Goal: Task Accomplishment & Management: Manage account settings

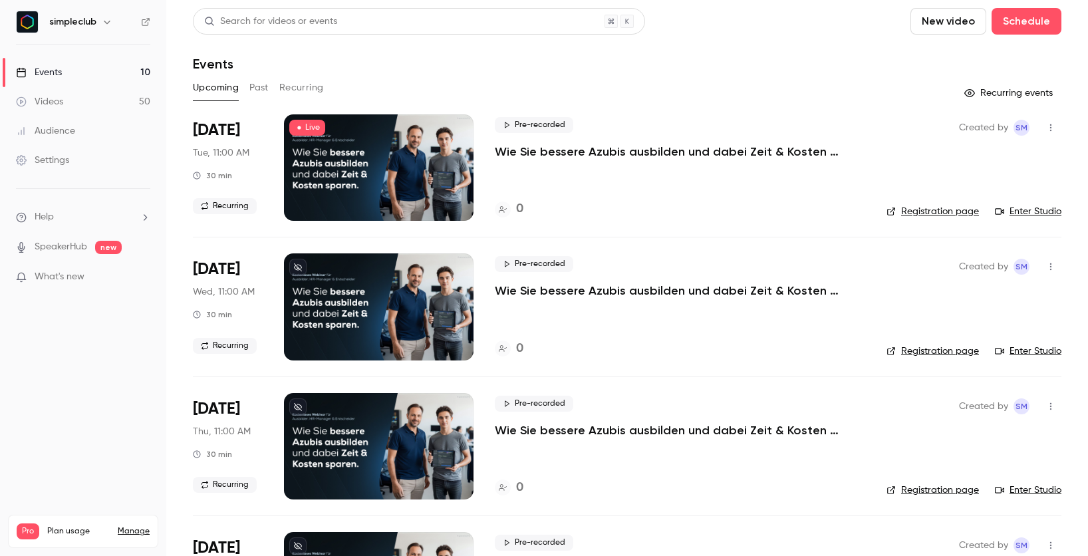
click at [304, 91] on button "Recurring" at bounding box center [301, 87] width 45 height 21
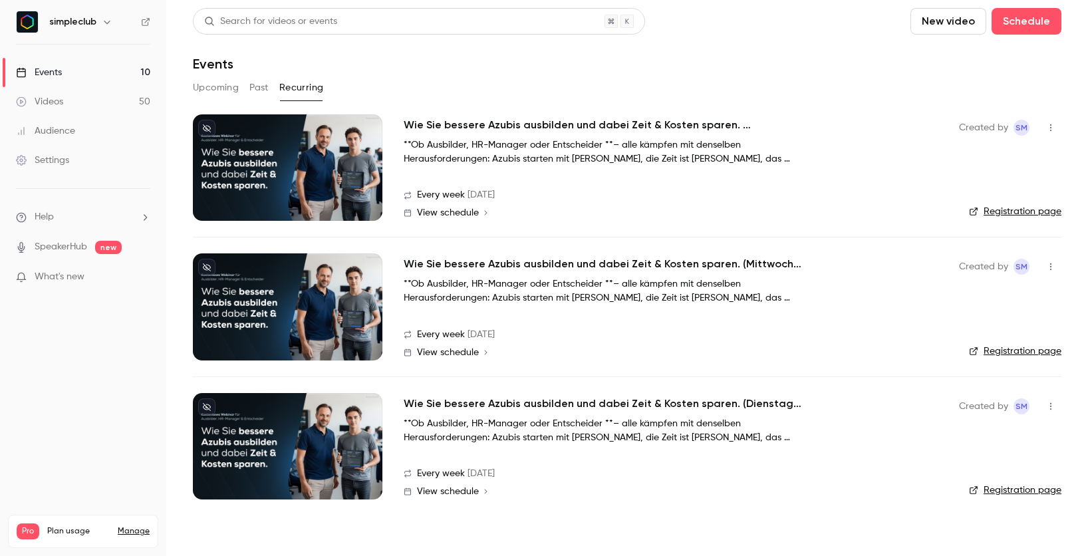
click at [453, 120] on h2 "Wie Sie bessere Azubis ausbilden und dabei Zeit & Kosten sparen. (Donnerstag, 1…" at bounding box center [603, 125] width 399 height 16
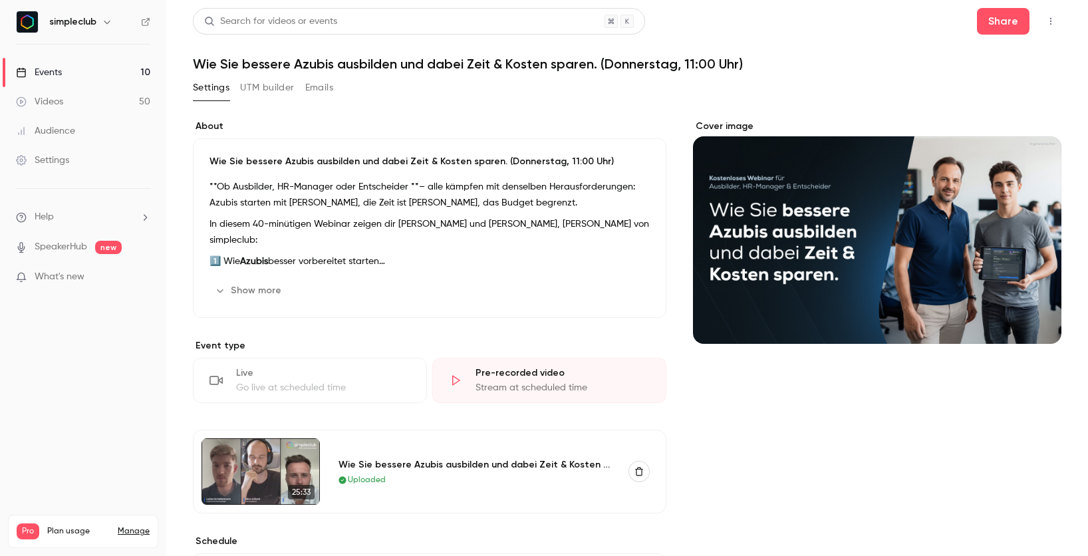
click at [1045, 23] on icon "button" at bounding box center [1050, 21] width 11 height 9
click at [669, 86] on div at bounding box center [544, 278] width 1088 height 556
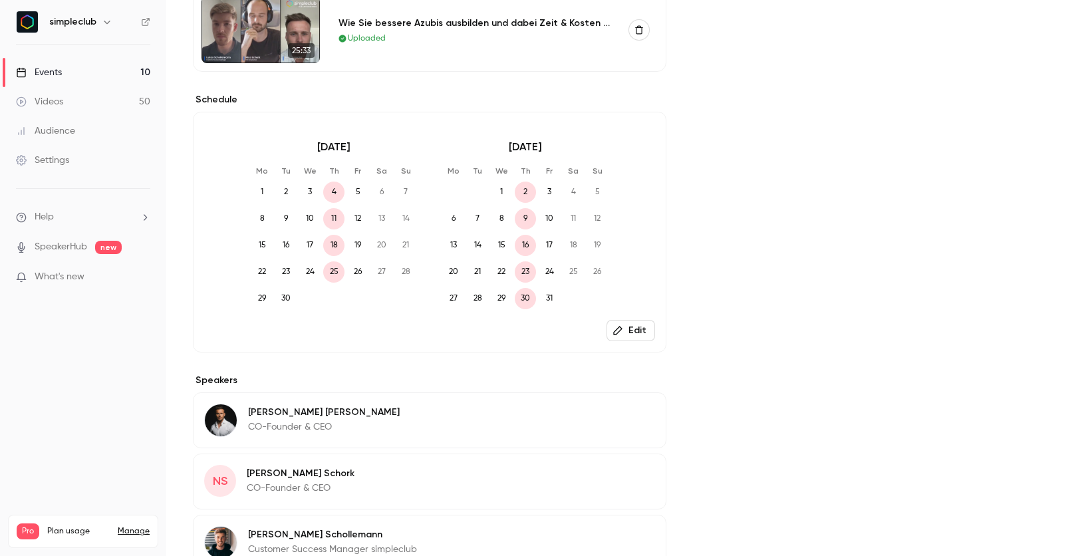
click at [330, 185] on span "4" at bounding box center [333, 191] width 21 height 21
click at [633, 339] on button "Edit" at bounding box center [630, 330] width 49 height 21
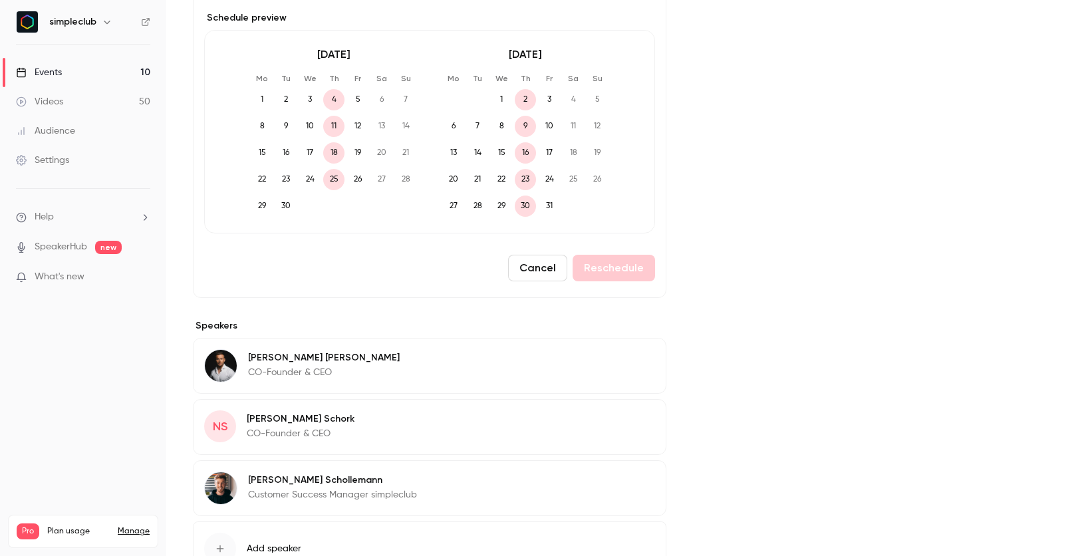
scroll to position [872, 0]
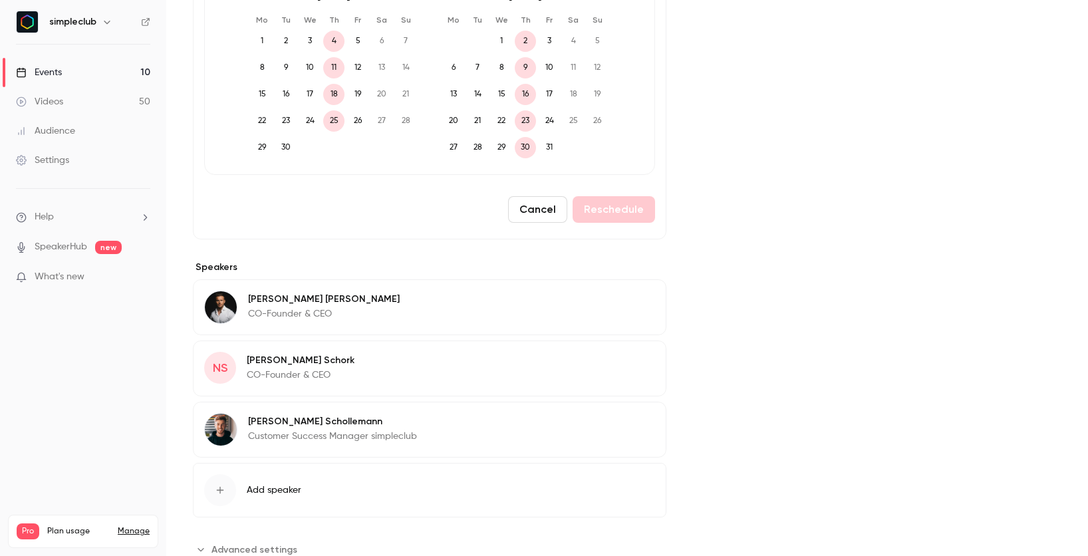
click at [336, 120] on span "25" at bounding box center [333, 120] width 21 height 21
click at [329, 94] on span "18" at bounding box center [333, 94] width 21 height 21
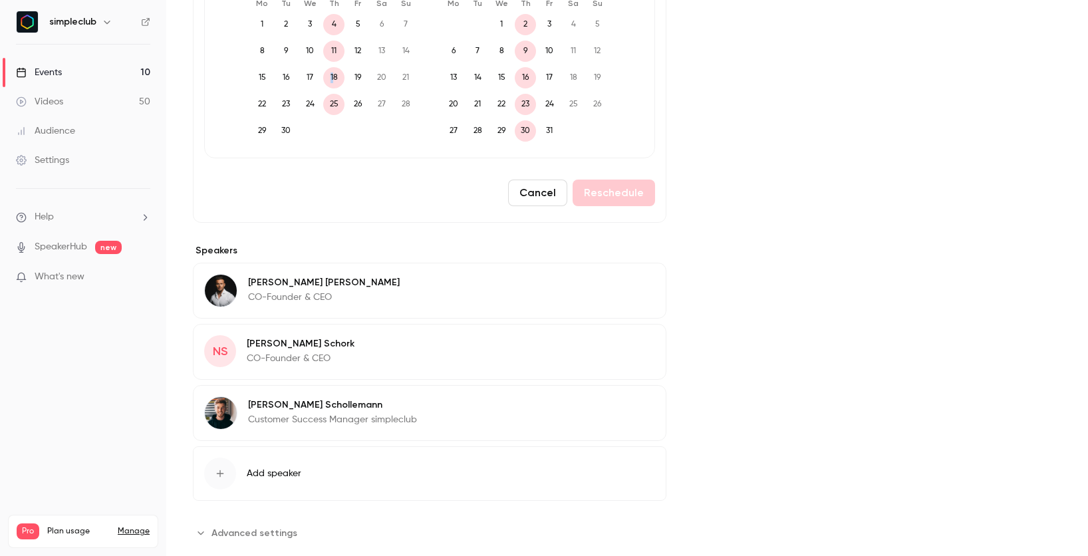
scroll to position [720, 0]
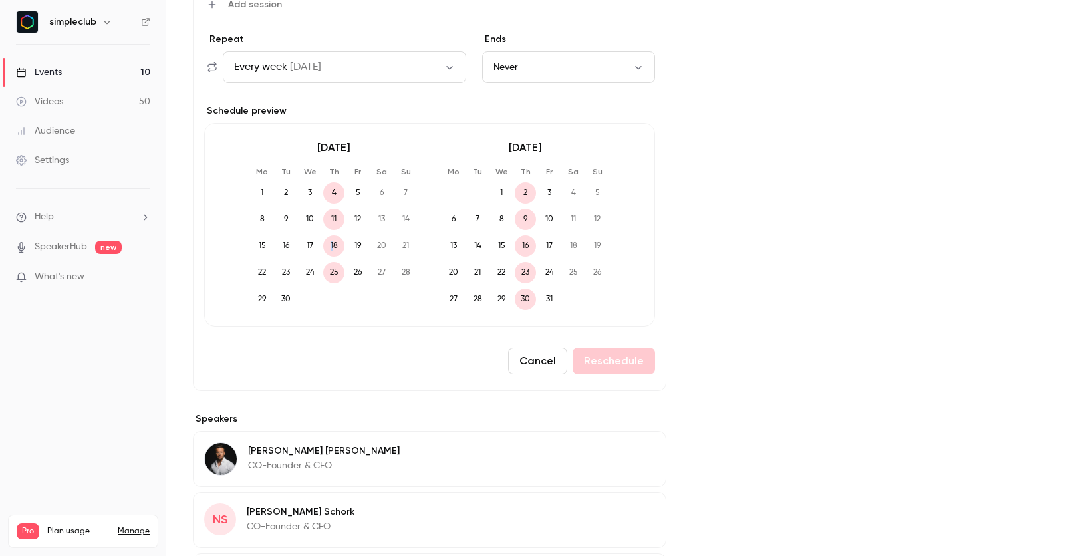
click at [540, 354] on button "Cancel" at bounding box center [537, 361] width 59 height 27
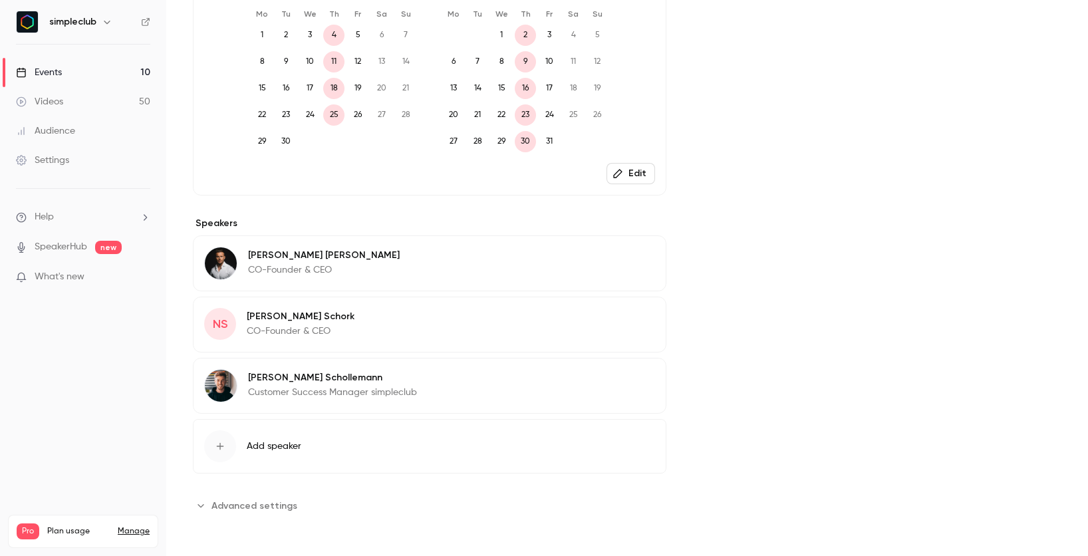
scroll to position [598, 0]
click at [638, 162] on div "September 2025 Mo Tu We Th Fr Sa Su 1 2 3 4 5 6 7 8 9 10 11 12 13 14 15 16 17 1…" at bounding box center [429, 75] width 473 height 241
click at [622, 179] on button "Edit" at bounding box center [630, 173] width 49 height 21
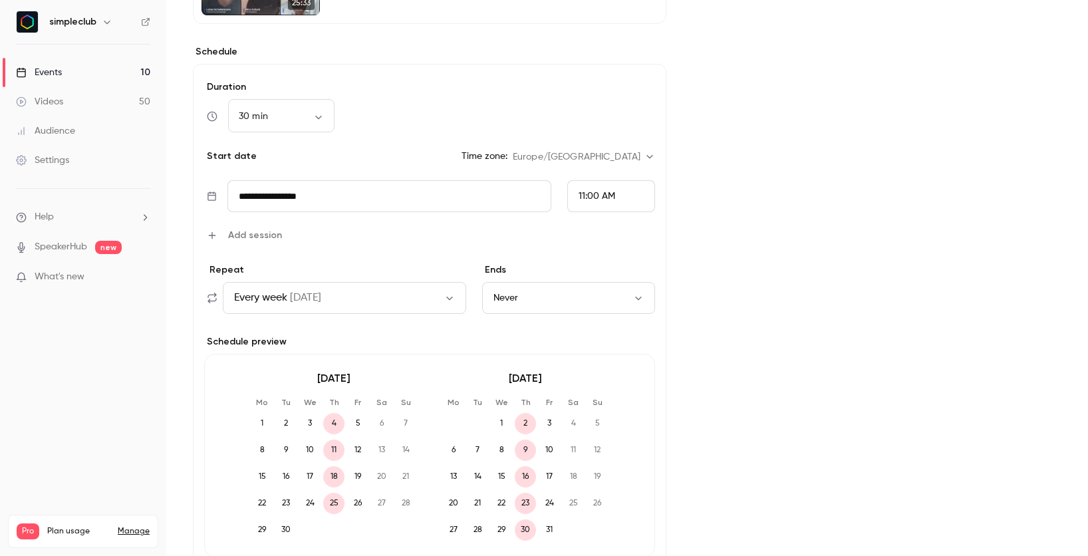
scroll to position [463, 0]
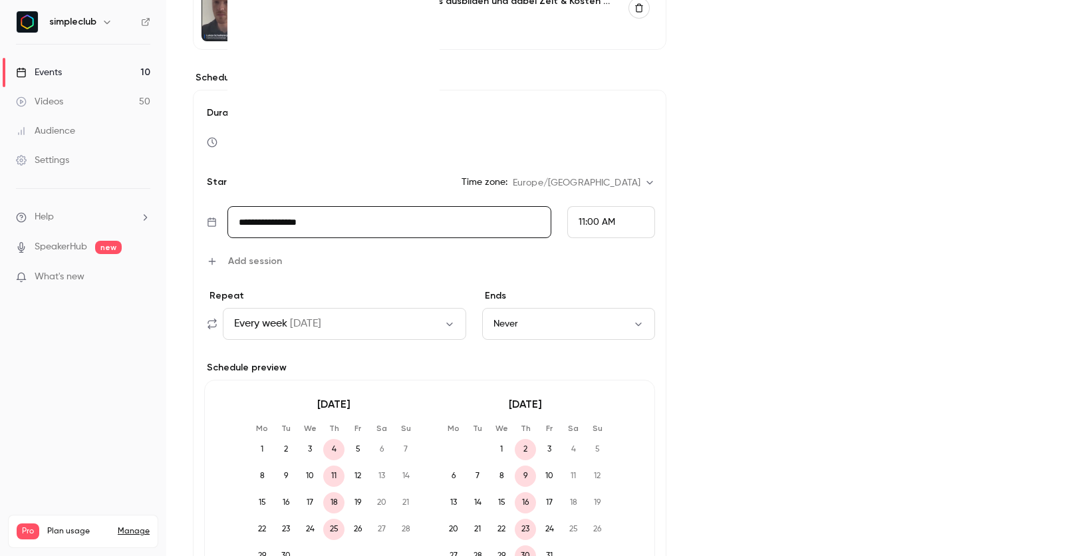
click at [311, 228] on input "**********" at bounding box center [389, 222] width 324 height 32
click at [320, 228] on input "**********" at bounding box center [389, 222] width 324 height 32
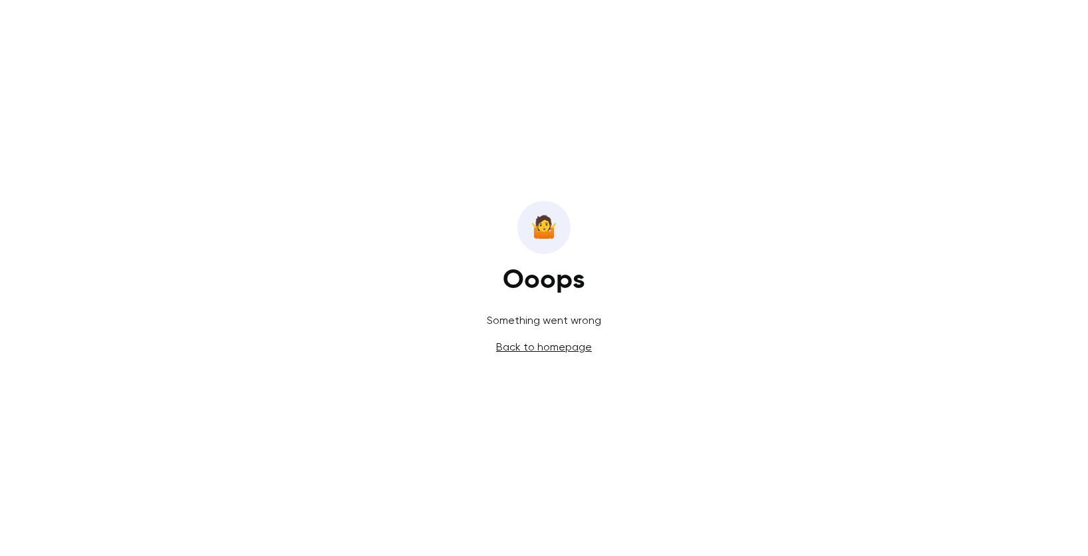
click at [539, 343] on link "Back to homepage" at bounding box center [544, 346] width 96 height 13
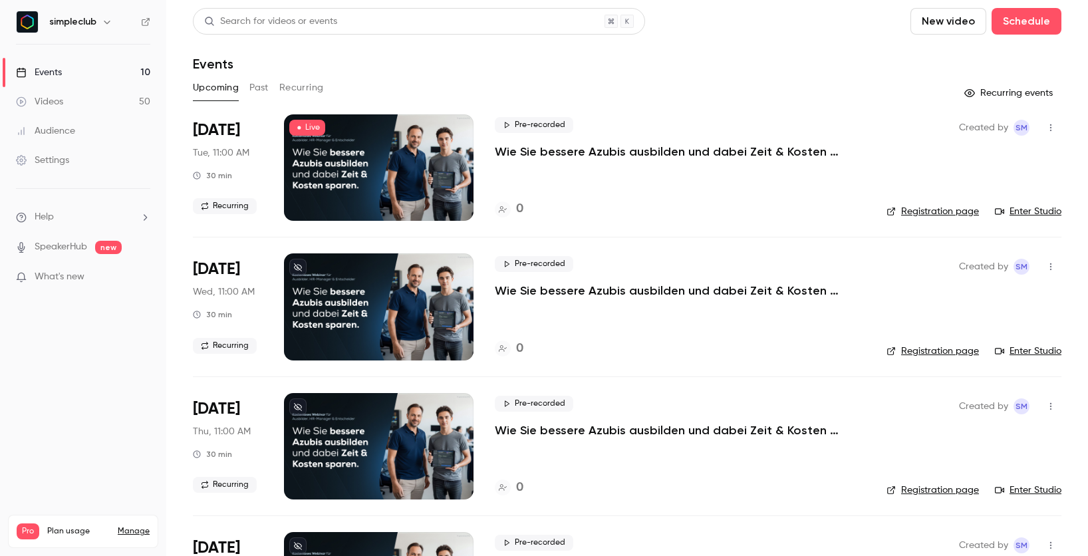
click at [304, 86] on button "Recurring" at bounding box center [301, 87] width 45 height 21
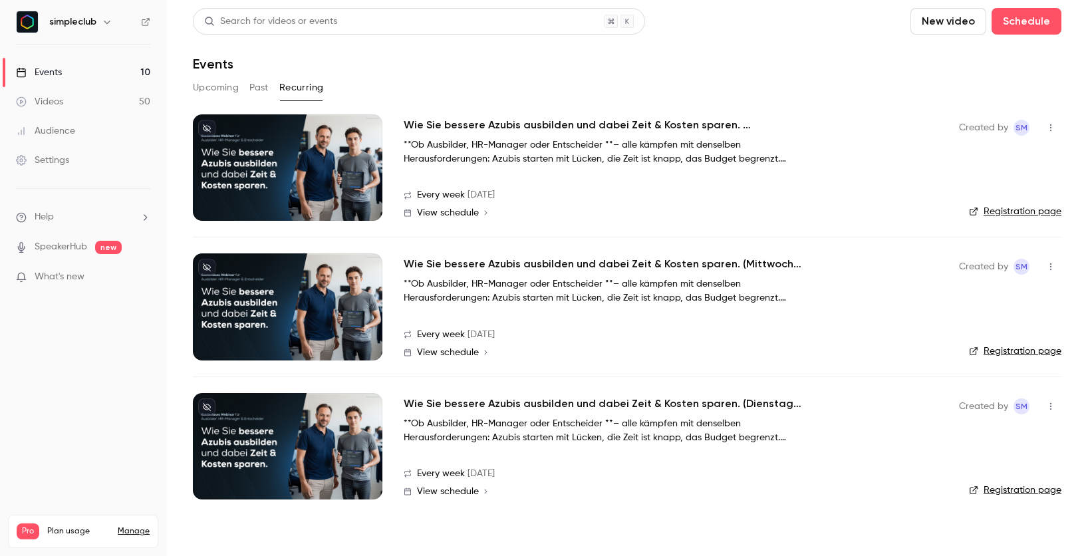
click at [358, 170] on div at bounding box center [287, 167] width 189 height 106
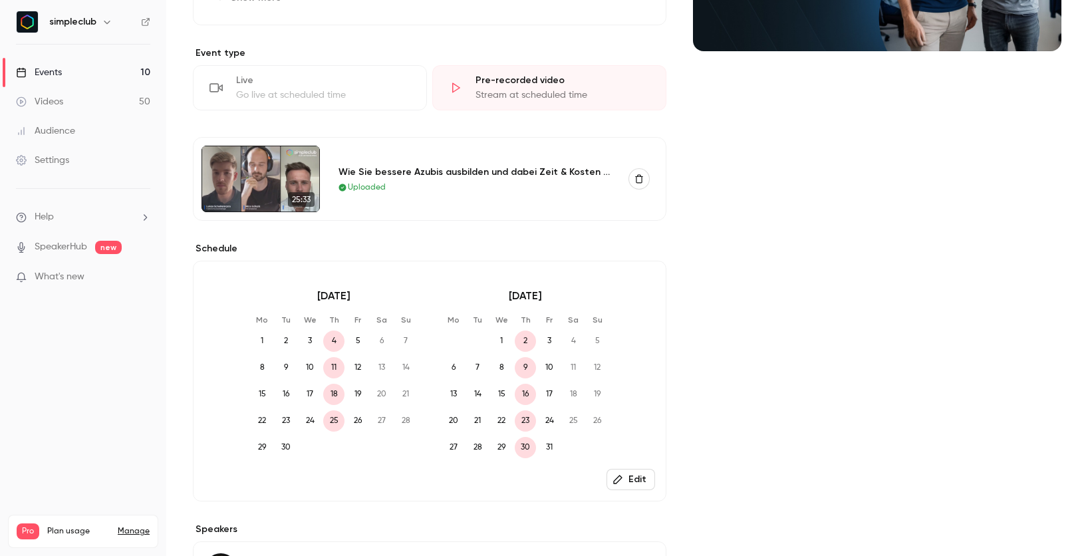
scroll to position [598, 0]
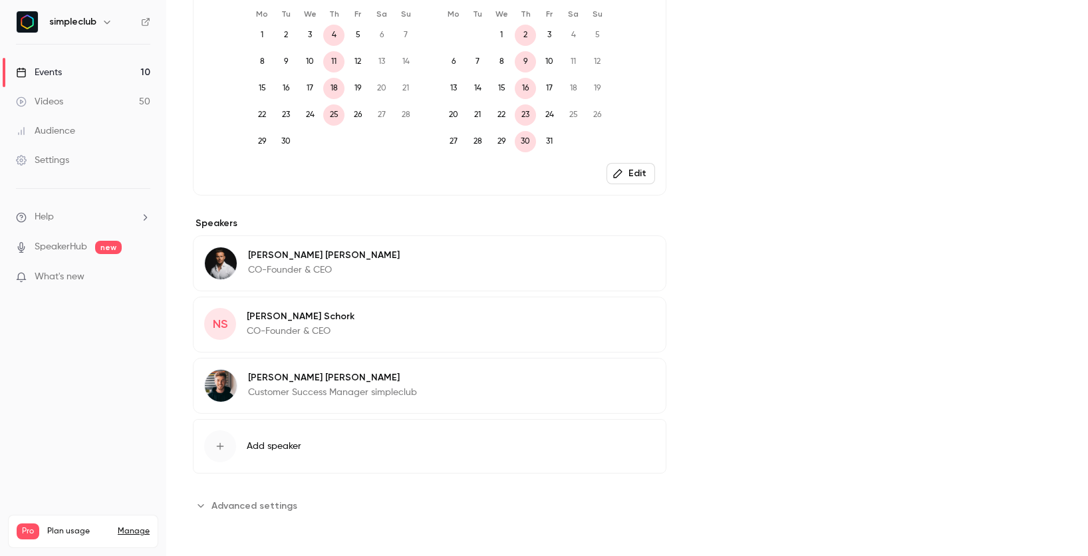
click at [619, 162] on div "September 2025 Mo Tu We Th Fr Sa Su 1 2 3 4 5 6 7 8 9 10 11 12 13 14 15 16 17 1…" at bounding box center [429, 75] width 473 height 241
click at [620, 167] on button "Edit" at bounding box center [630, 173] width 49 height 21
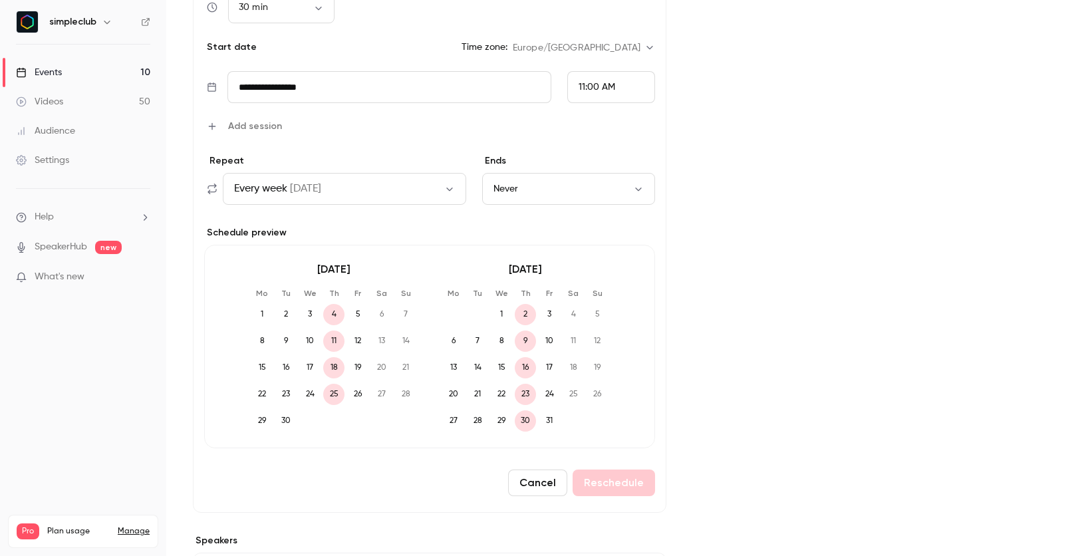
click at [312, 182] on span "on Thu" at bounding box center [305, 189] width 31 height 16
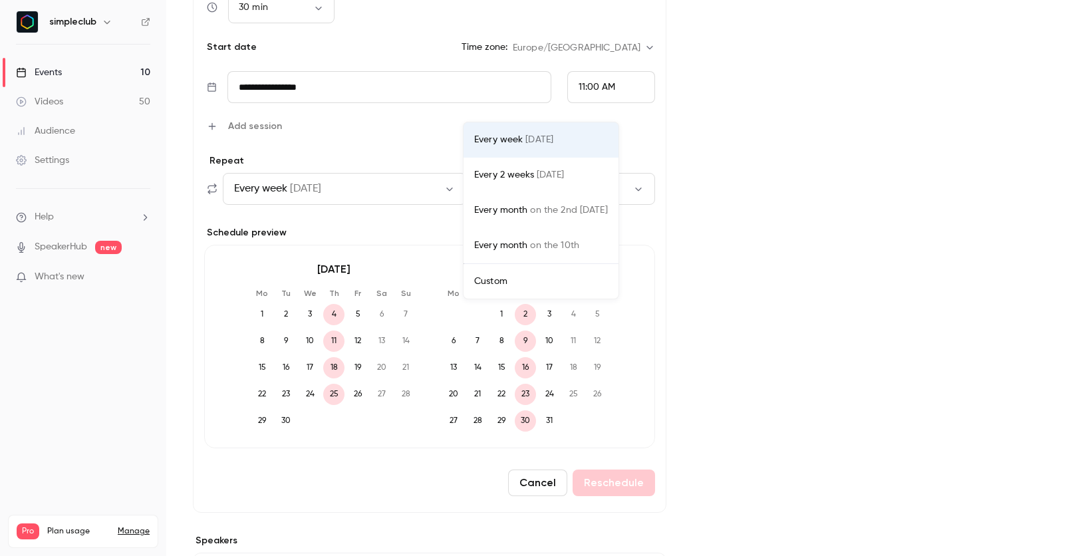
click at [538, 283] on div "Custom" at bounding box center [541, 281] width 134 height 13
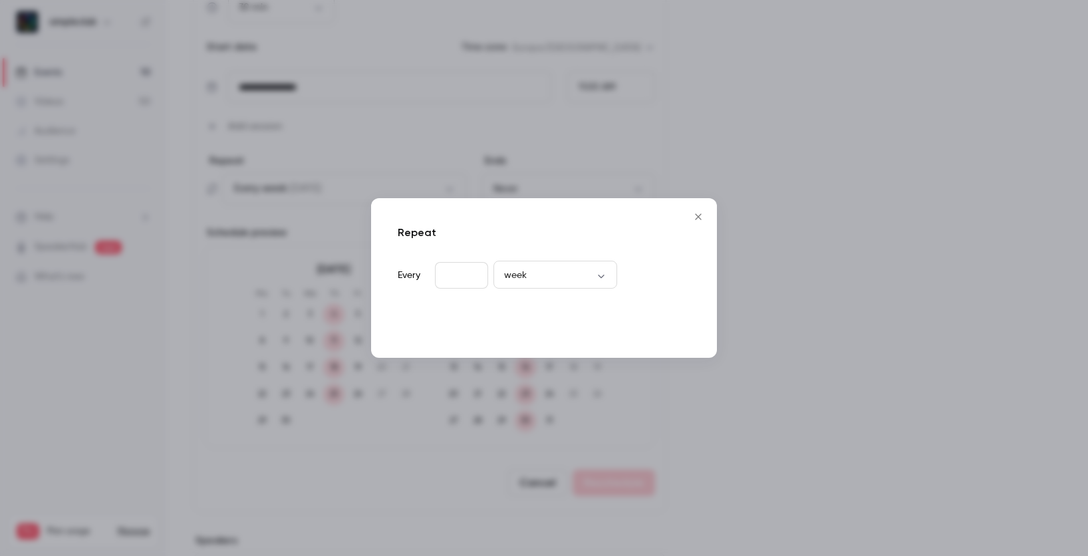
click at [677, 326] on button "Done" at bounding box center [665, 323] width 49 height 27
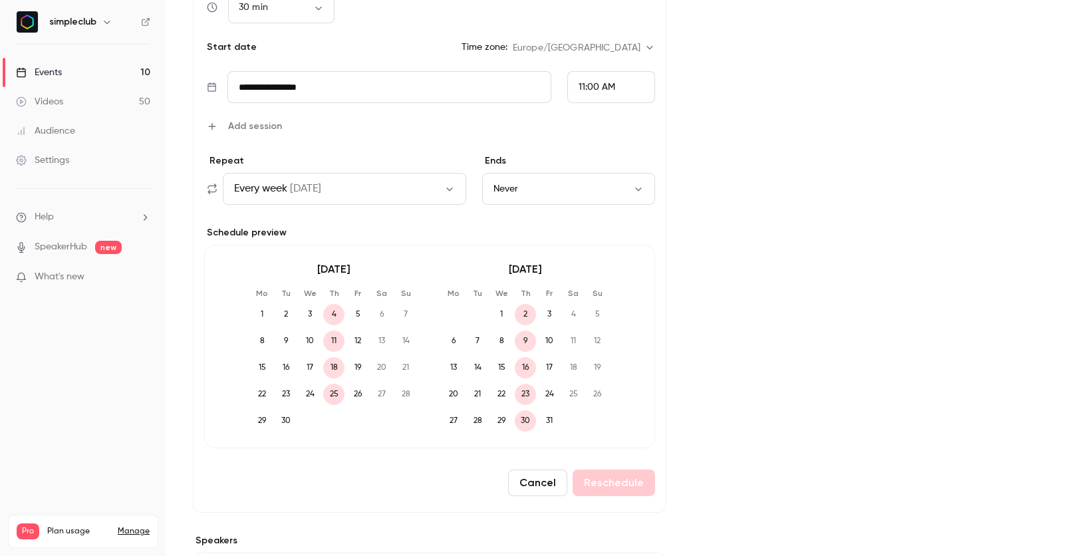
click at [571, 189] on button "Never" at bounding box center [568, 189] width 173 height 32
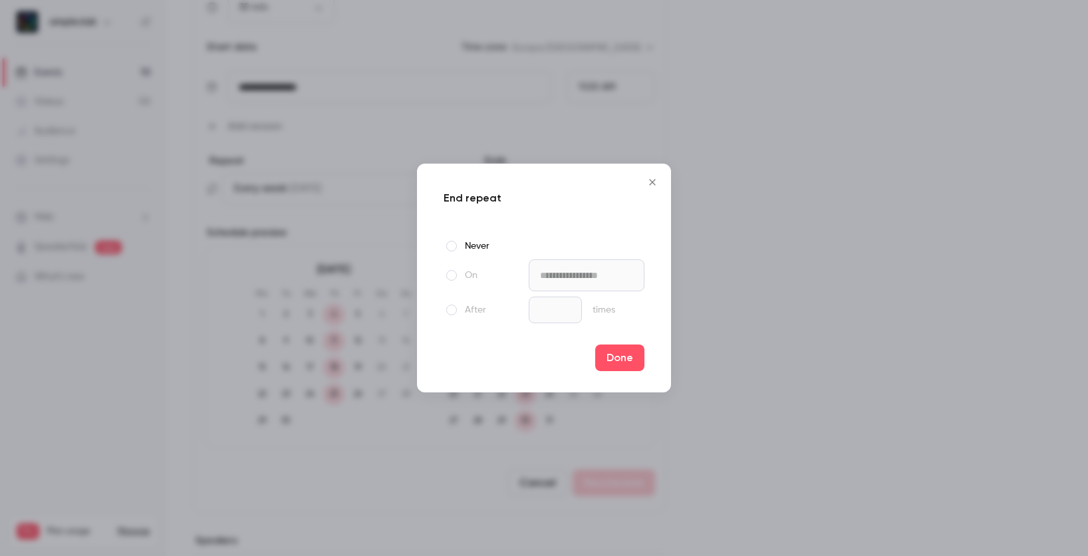
click at [461, 270] on label "On" at bounding box center [483, 275] width 80 height 16
click at [585, 281] on input "**********" at bounding box center [586, 275] width 116 height 32
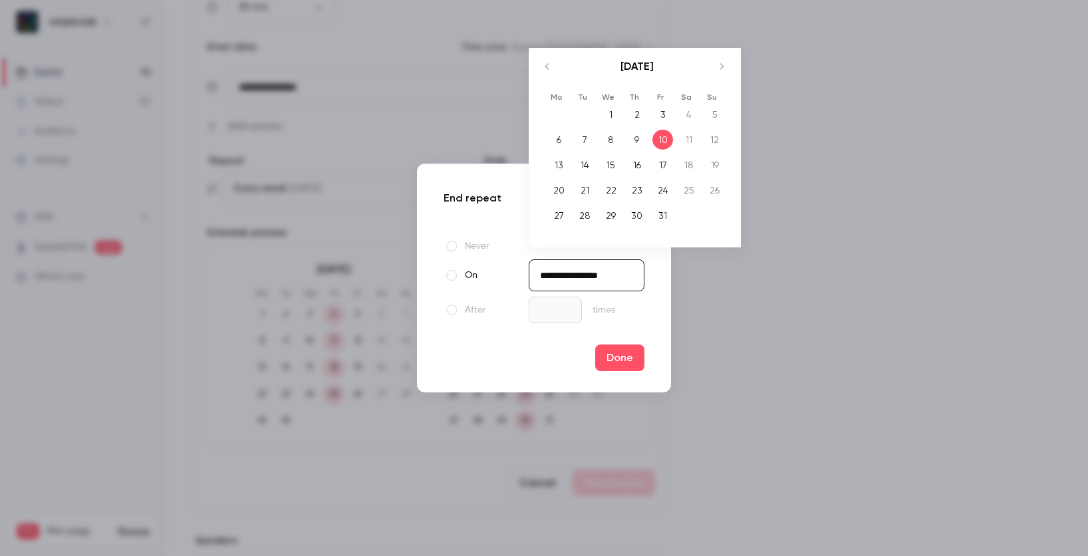
click at [578, 278] on input "**********" at bounding box center [586, 275] width 116 height 32
click at [633, 358] on button "Done" at bounding box center [619, 357] width 49 height 27
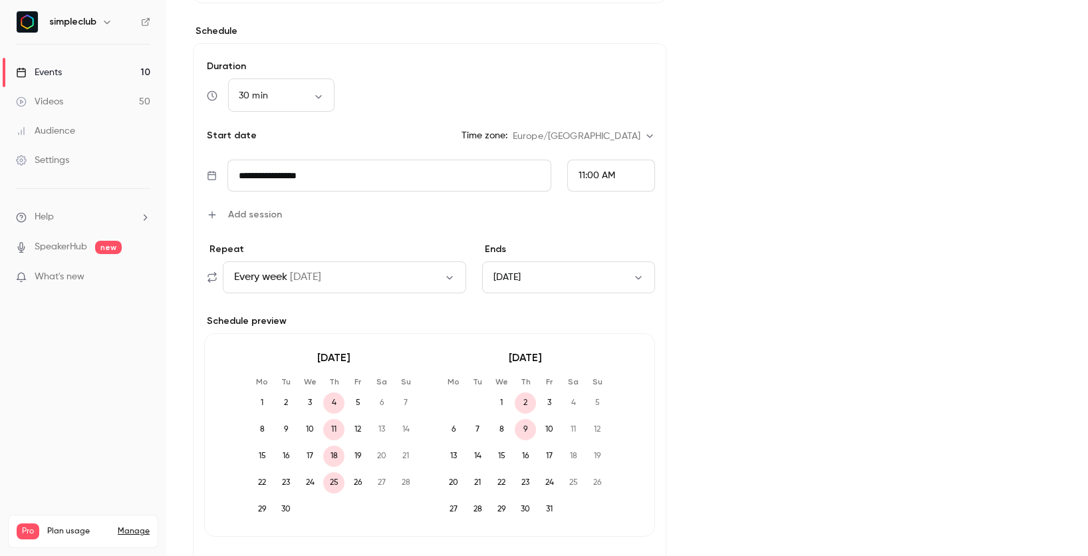
scroll to position [329, 0]
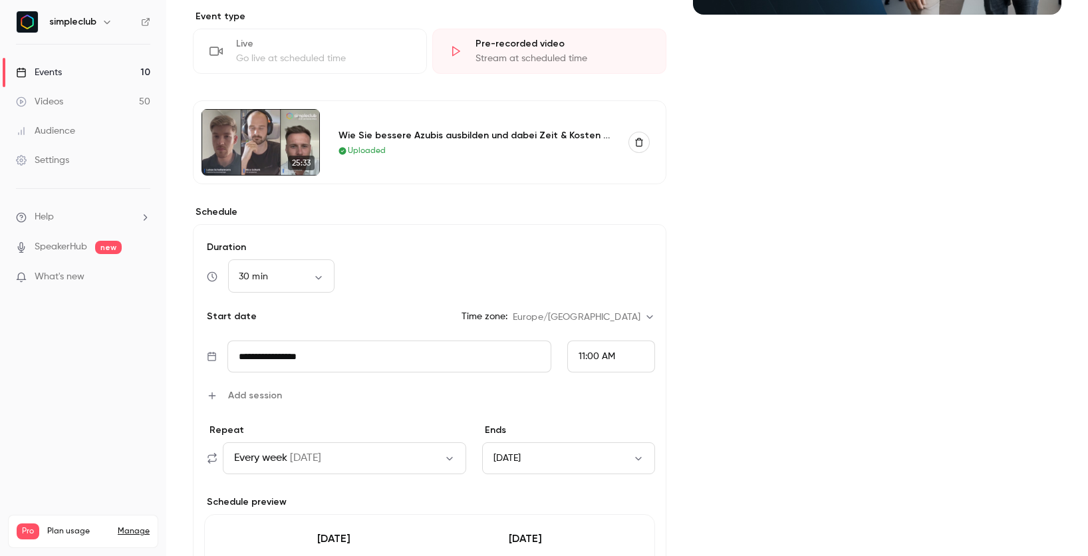
click at [318, 453] on span "on Thu" at bounding box center [305, 458] width 31 height 16
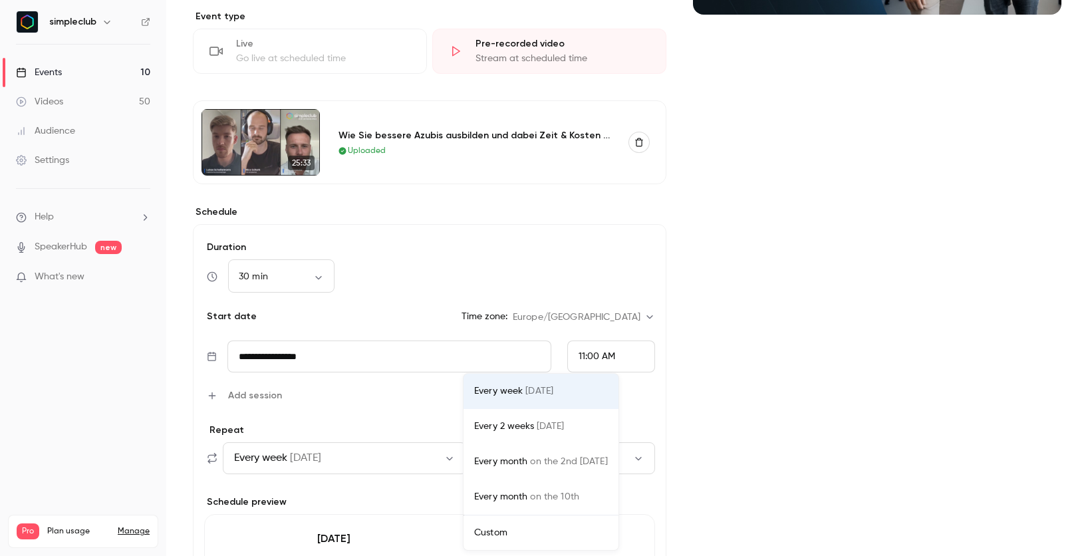
click at [344, 435] on div at bounding box center [544, 278] width 1088 height 556
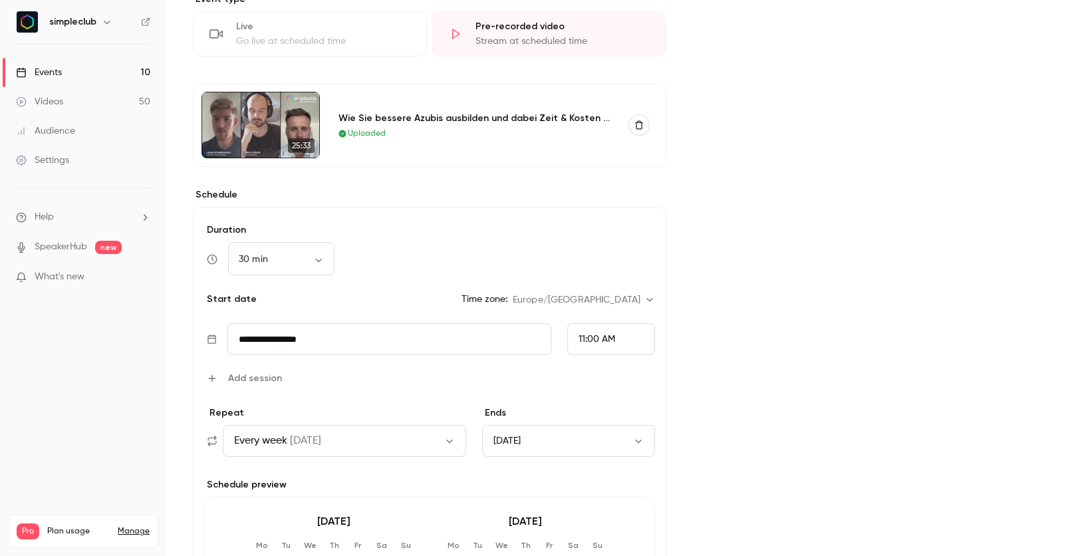
scroll to position [422, 0]
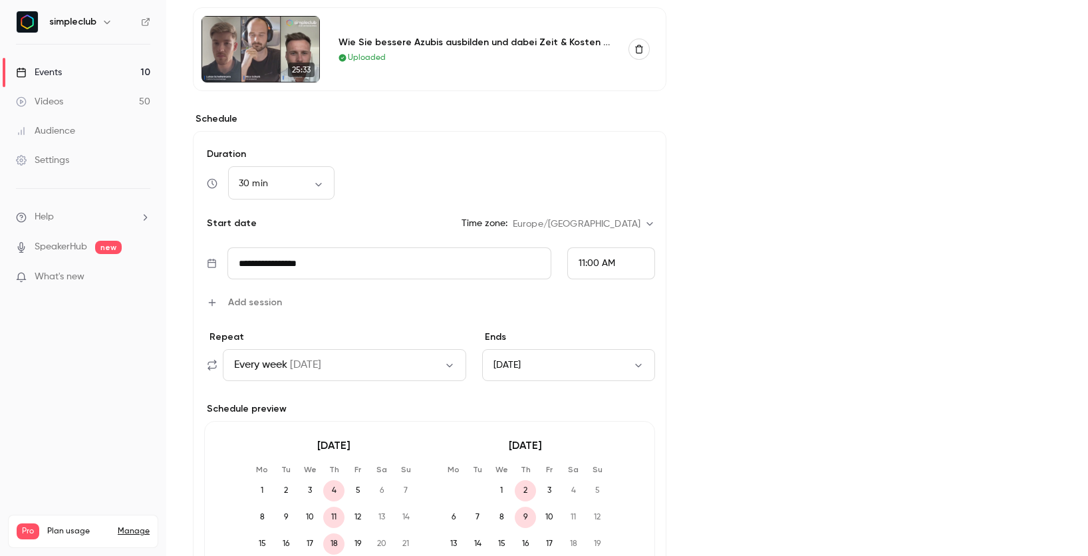
click at [562, 366] on button "Fri, Oct 10, 2025" at bounding box center [568, 365] width 173 height 32
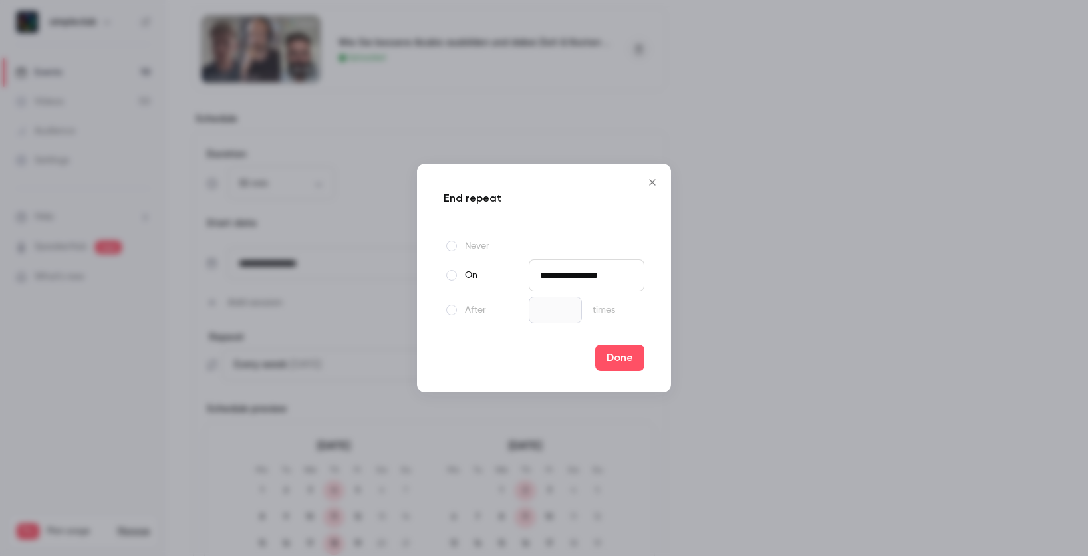
click at [468, 307] on label "After" at bounding box center [483, 310] width 80 height 16
drag, startPoint x: 563, startPoint y: 311, endPoint x: 519, endPoint y: 302, distance: 45.5
click at [528, 302] on input "*" at bounding box center [554, 309] width 53 height 27
click at [542, 300] on input "**" at bounding box center [554, 309] width 53 height 27
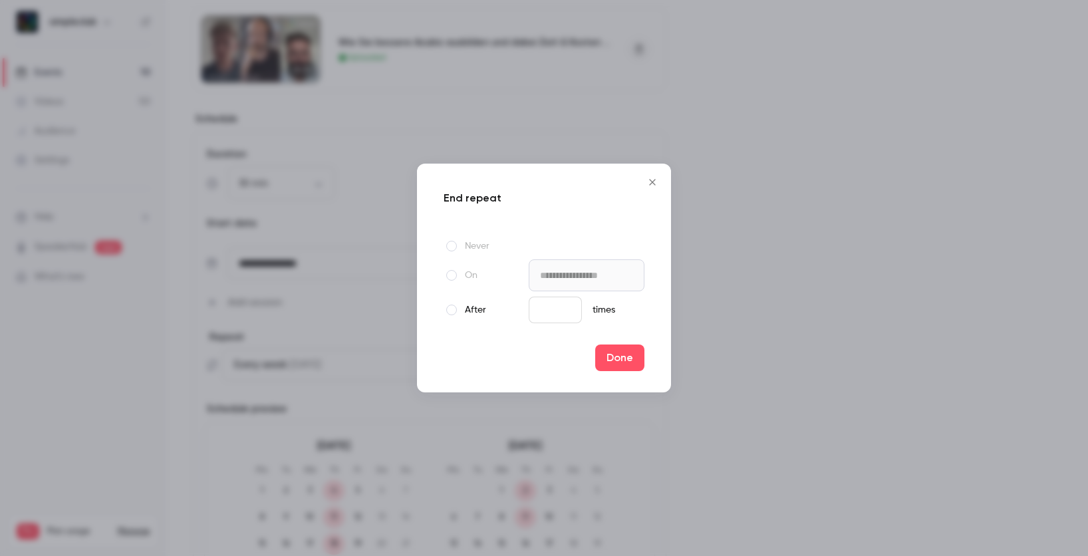
click at [542, 300] on input "**" at bounding box center [554, 309] width 53 height 27
type input "*"
click at [636, 360] on button "Done" at bounding box center [619, 357] width 49 height 27
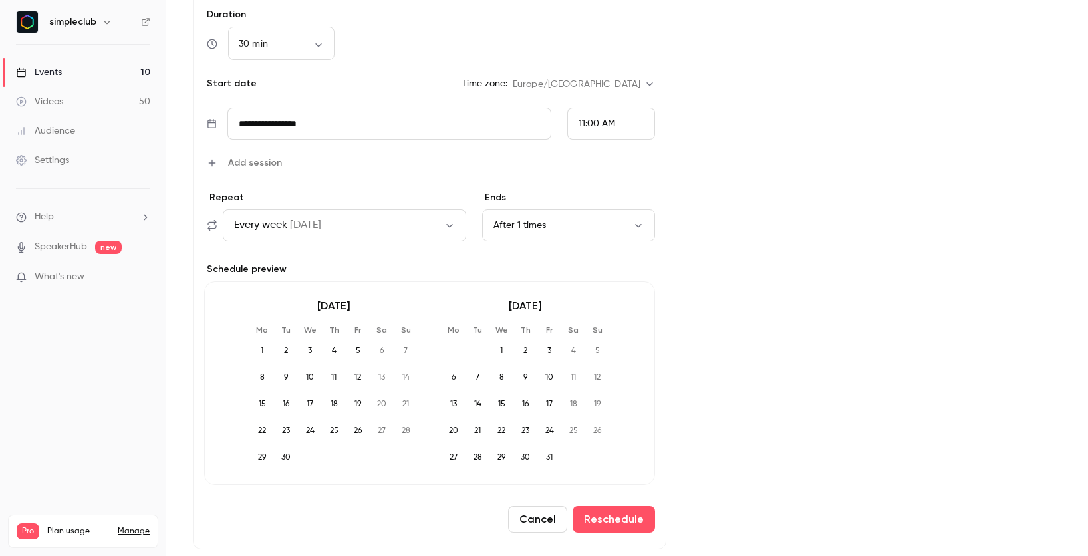
scroll to position [735, 0]
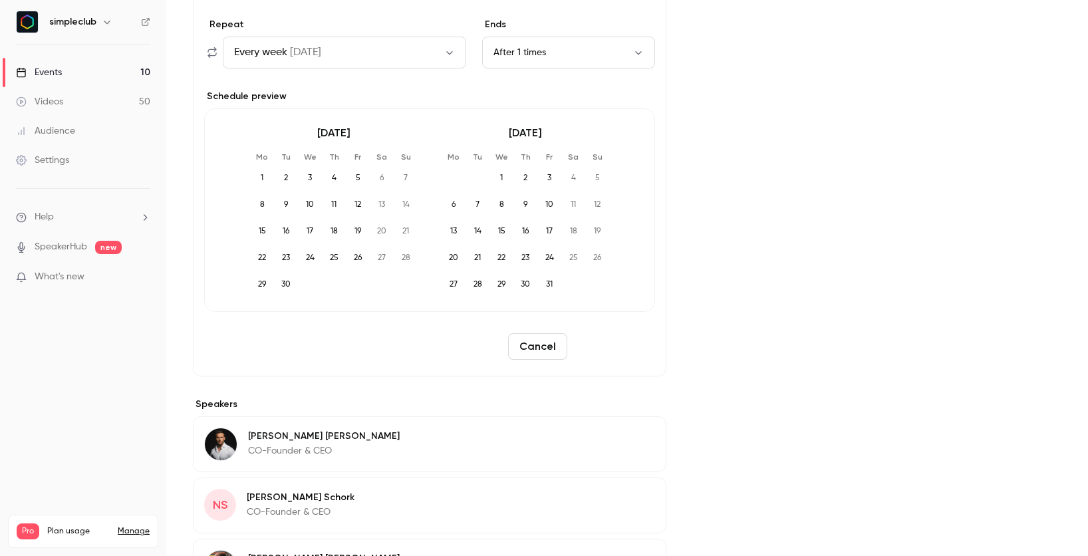
click at [599, 344] on button "Reschedule" at bounding box center [613, 346] width 82 height 27
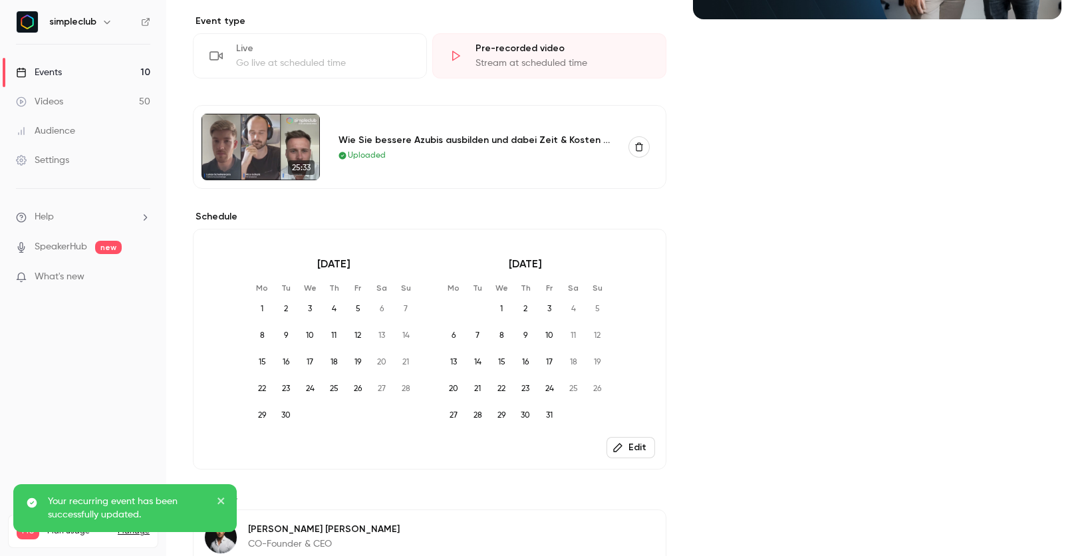
scroll to position [0, 0]
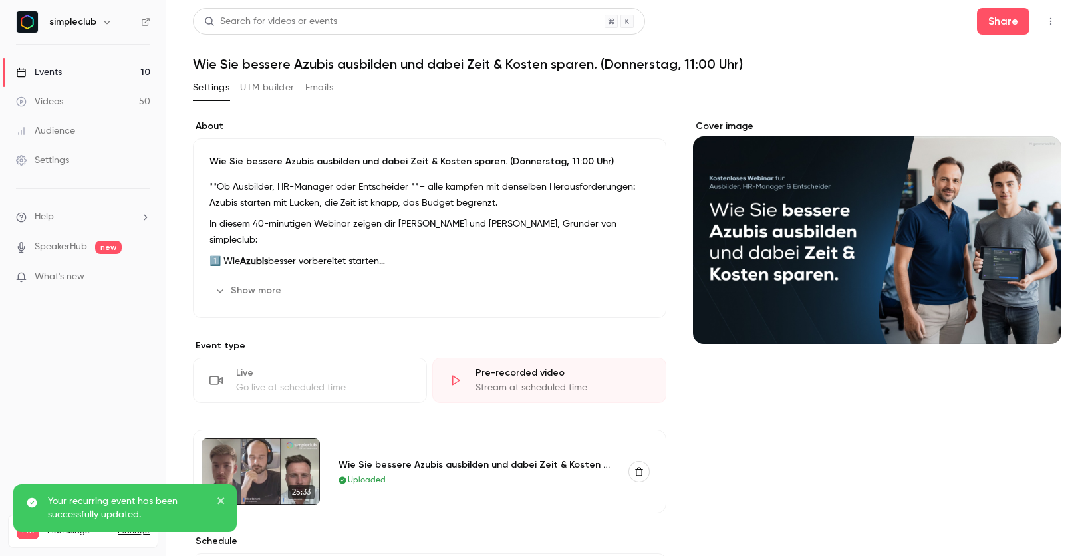
click at [68, 68] on link "Events 10" at bounding box center [83, 72] width 166 height 29
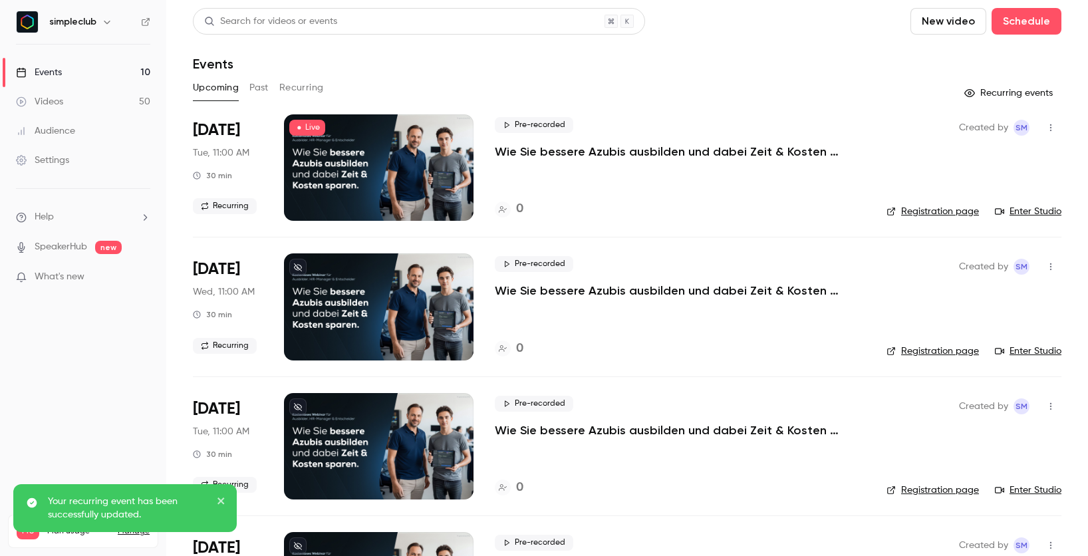
click at [316, 89] on button "Recurring" at bounding box center [301, 87] width 45 height 21
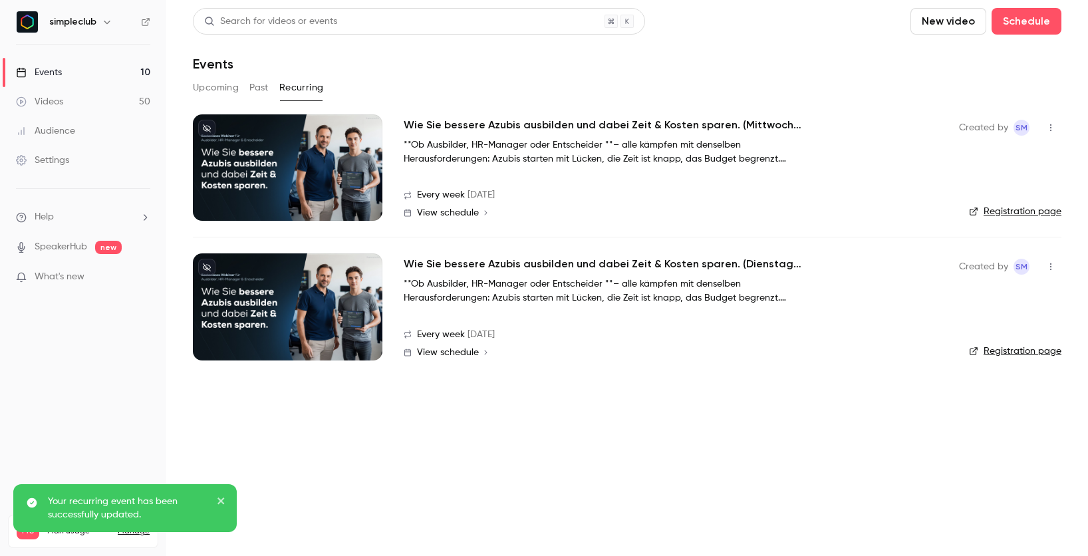
click at [454, 134] on div "Wie Sie bessere Azubis ausbilden und dabei Zeit & Kosten sparen. (Mittwoch, 11:…" at bounding box center [671, 141] width 534 height 49
click at [475, 207] on link "View schedule" at bounding box center [671, 212] width 534 height 11
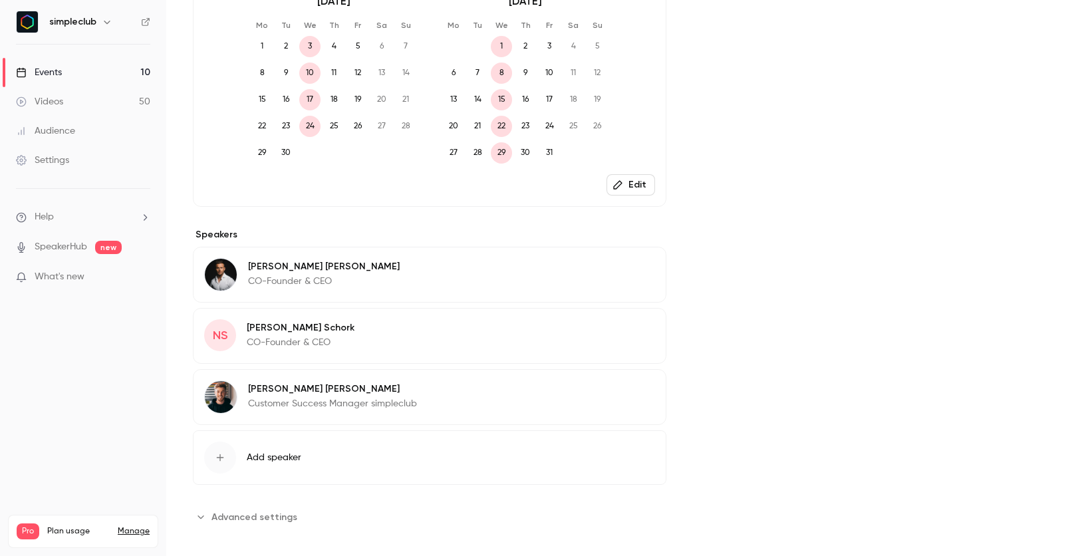
scroll to position [598, 0]
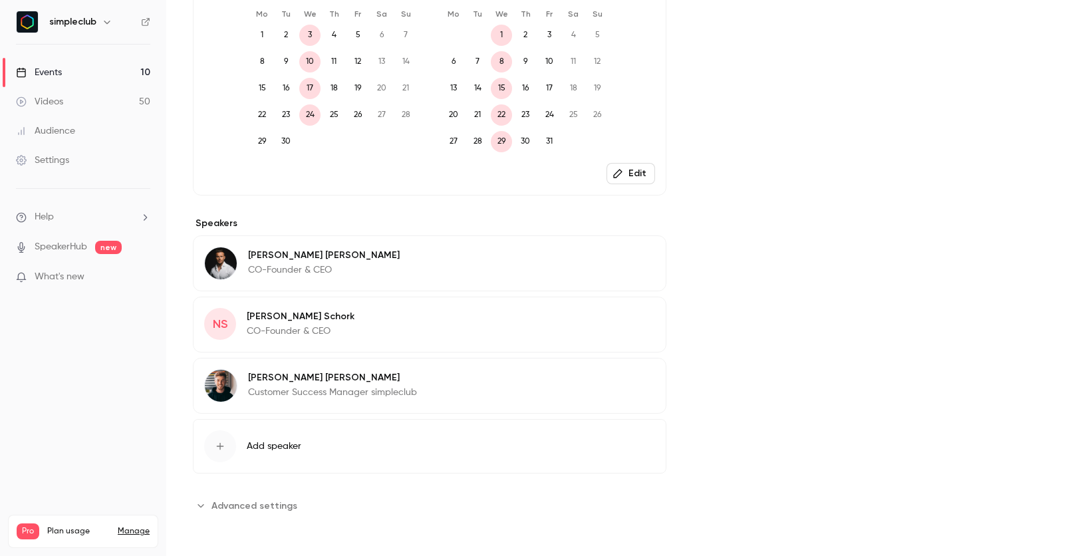
click at [624, 165] on button "Edit" at bounding box center [630, 173] width 49 height 21
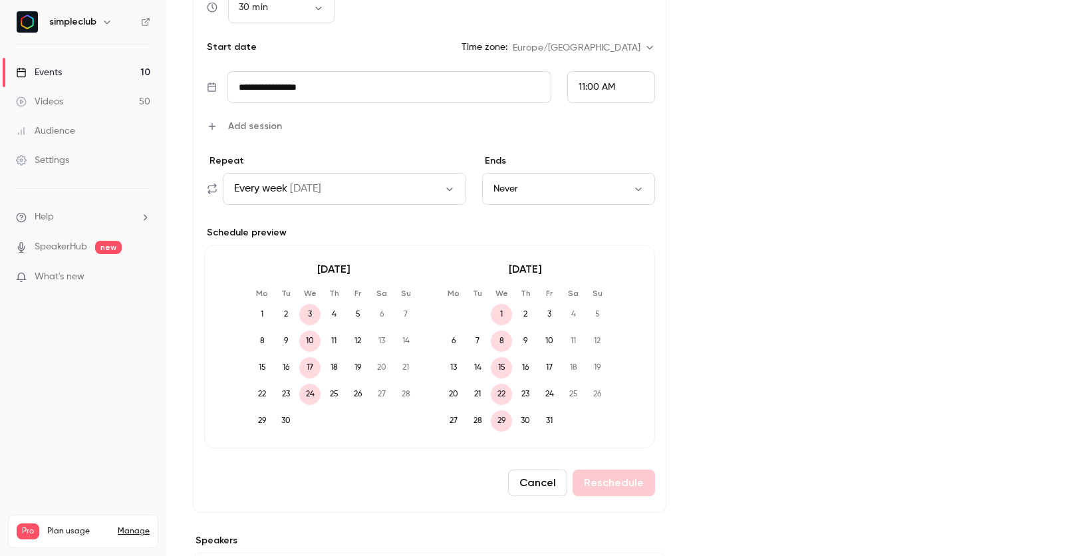
click at [364, 186] on button "Every week on Wed" at bounding box center [344, 189] width 243 height 32
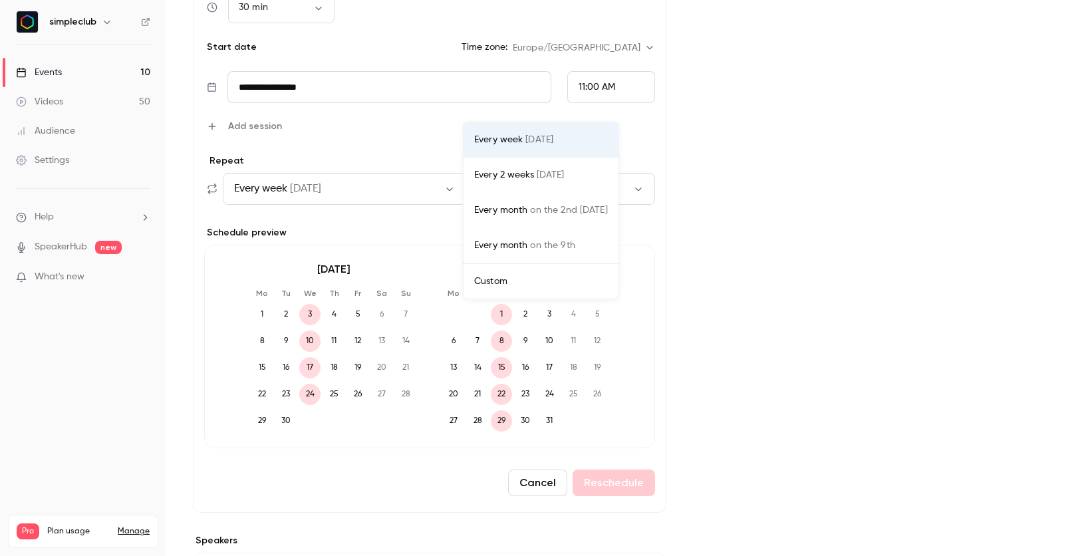
click at [525, 281] on div "Custom" at bounding box center [541, 281] width 134 height 13
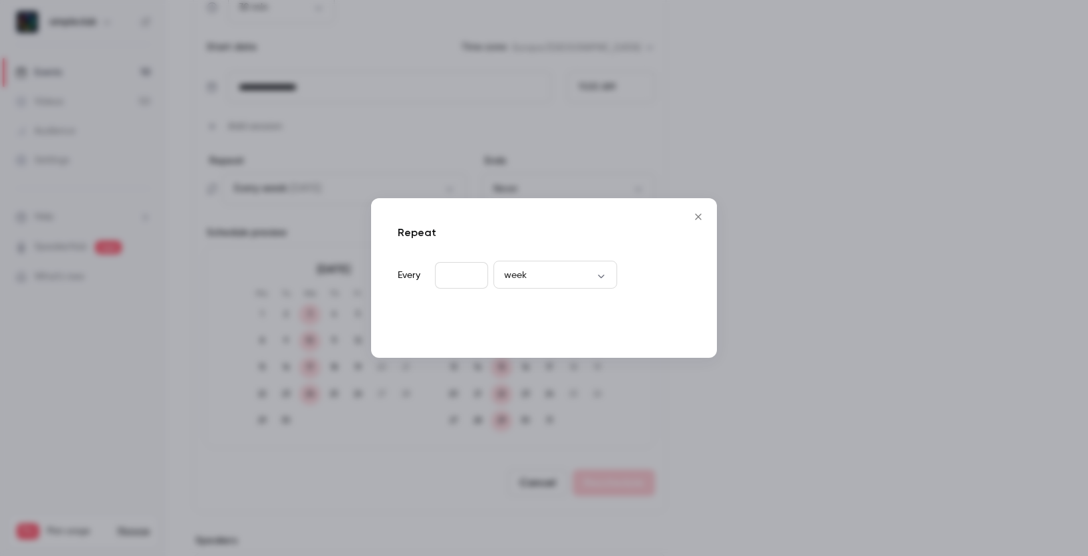
click at [645, 322] on button "Done" at bounding box center [665, 323] width 49 height 27
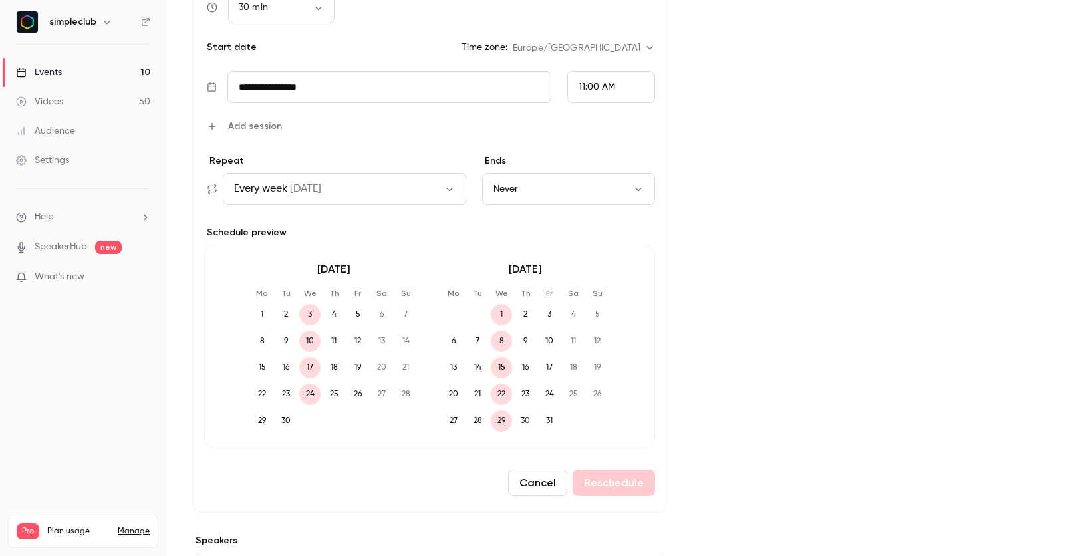
click at [558, 185] on button "Never" at bounding box center [568, 189] width 173 height 32
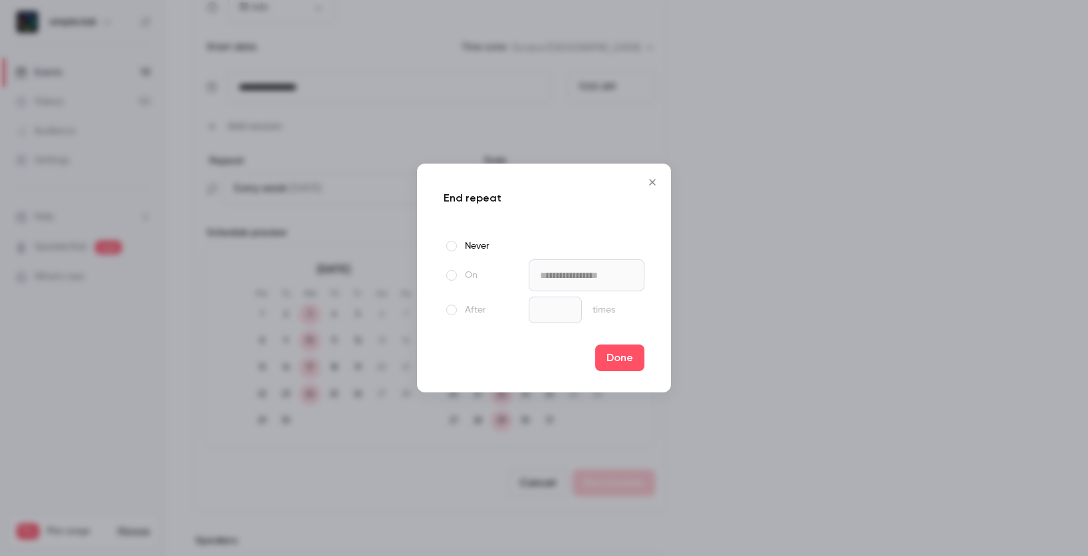
click at [456, 304] on label "After" at bounding box center [483, 310] width 80 height 16
click at [453, 308] on span at bounding box center [451, 309] width 11 height 11
drag, startPoint x: 572, startPoint y: 305, endPoint x: 513, endPoint y: 305, distance: 59.2
click at [513, 305] on div "After * times" at bounding box center [543, 309] width 201 height 27
type input "*"
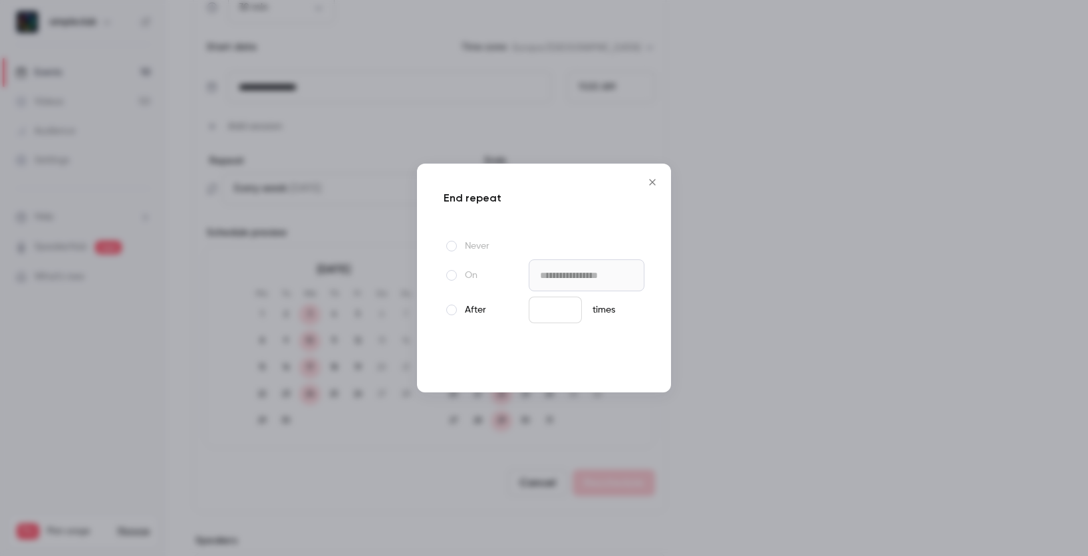
click at [634, 356] on button "Done" at bounding box center [619, 357] width 49 height 27
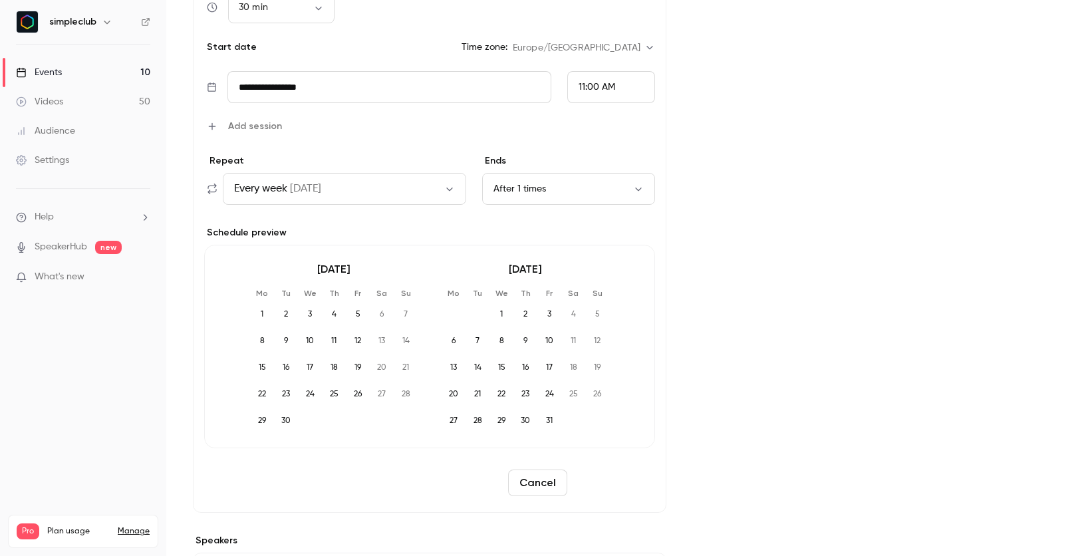
click at [614, 480] on button "Reschedule" at bounding box center [613, 482] width 82 height 27
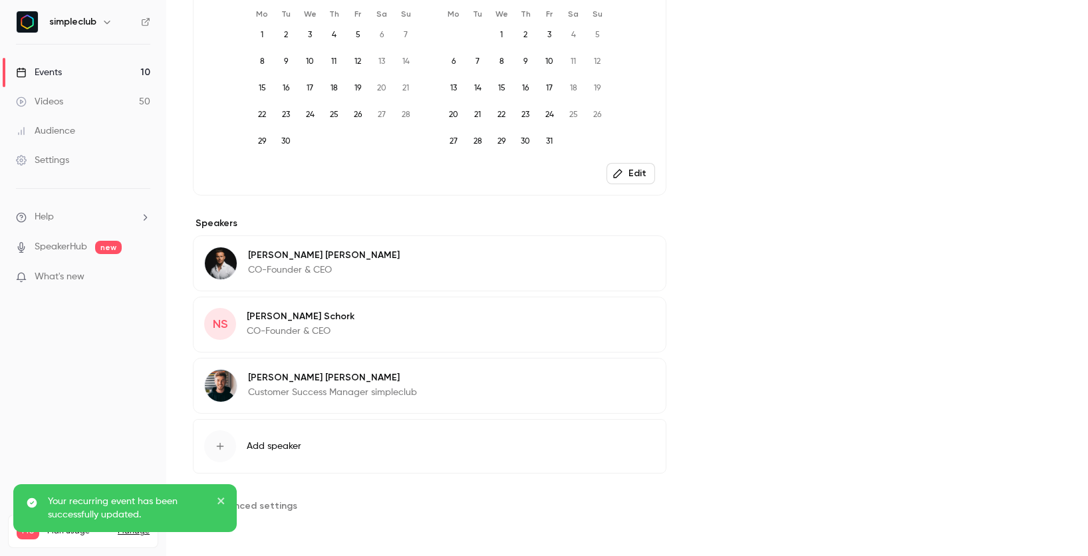
scroll to position [0, 0]
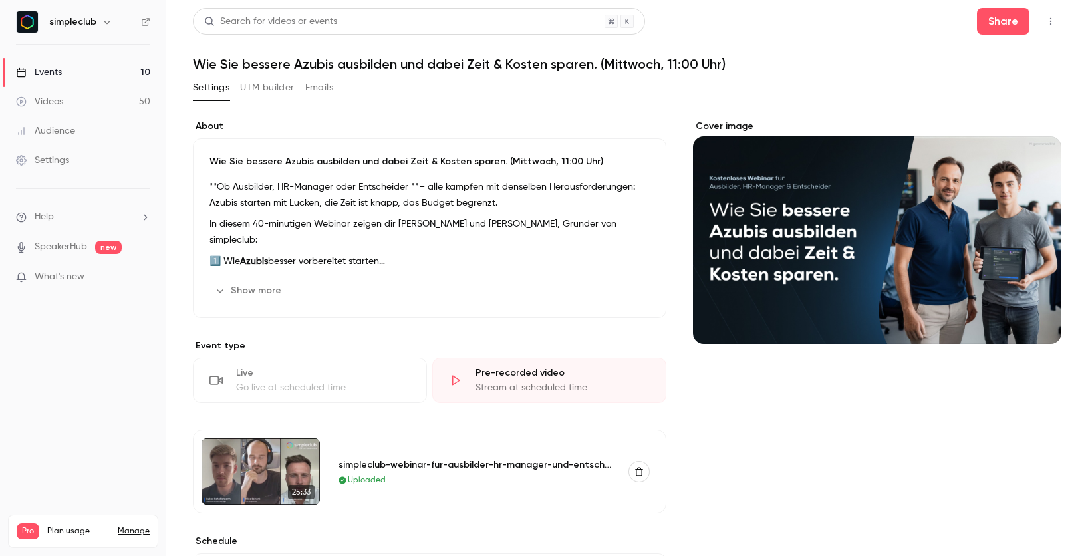
click at [117, 68] on link "Events 10" at bounding box center [83, 72] width 166 height 29
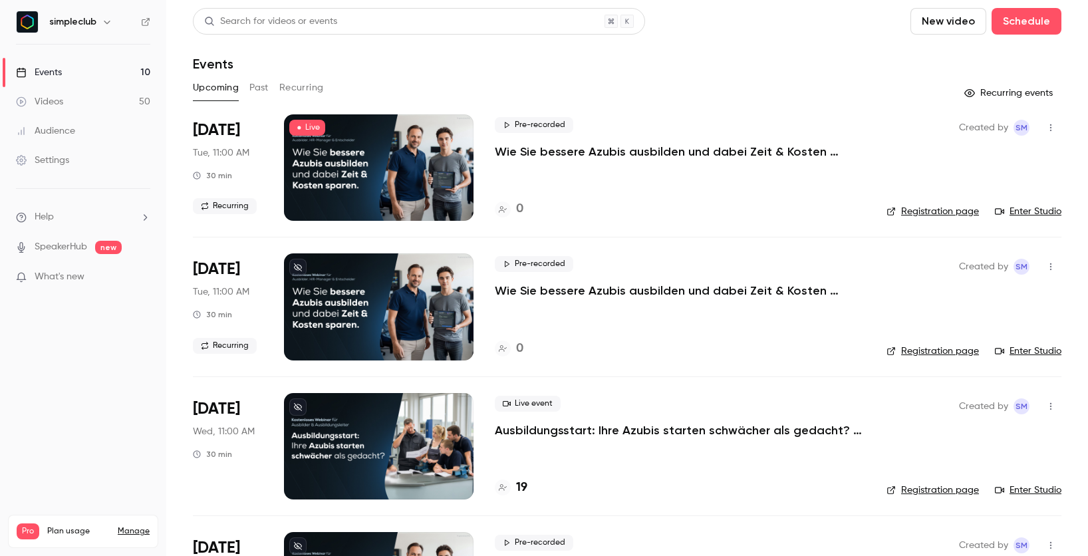
click at [291, 85] on button "Recurring" at bounding box center [301, 87] width 45 height 21
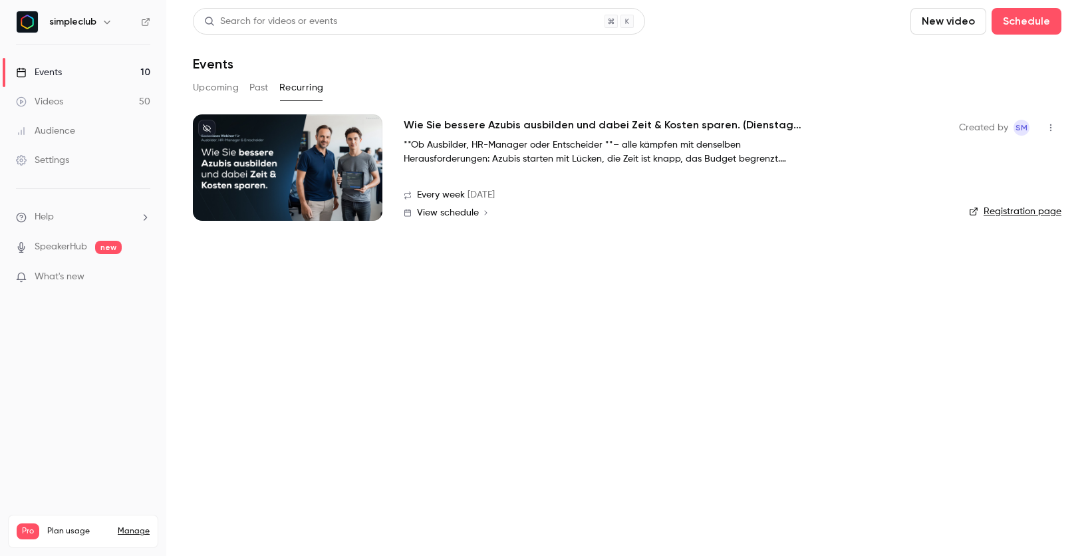
click at [380, 170] on div at bounding box center [287, 167] width 189 height 106
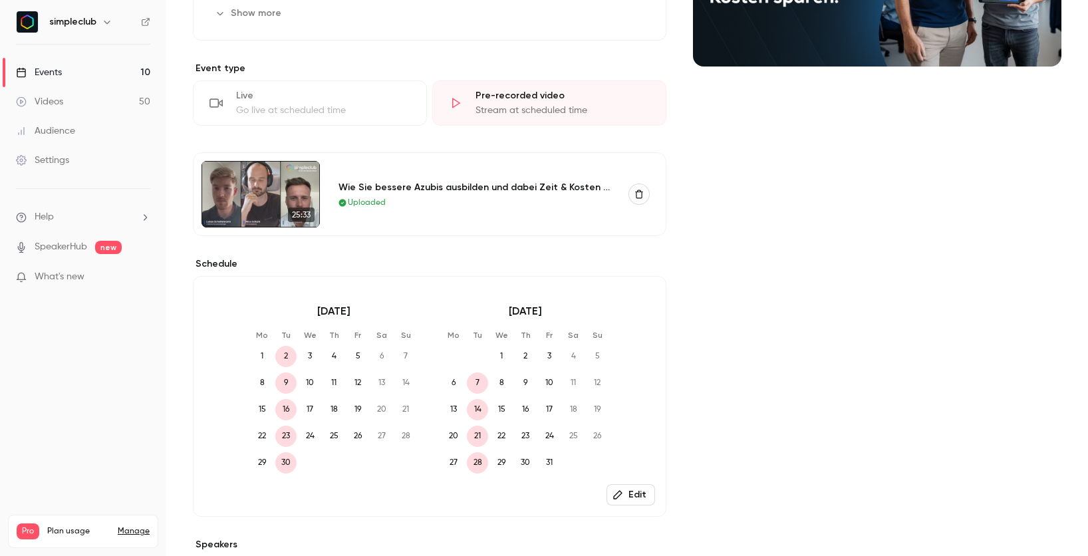
scroll to position [598, 0]
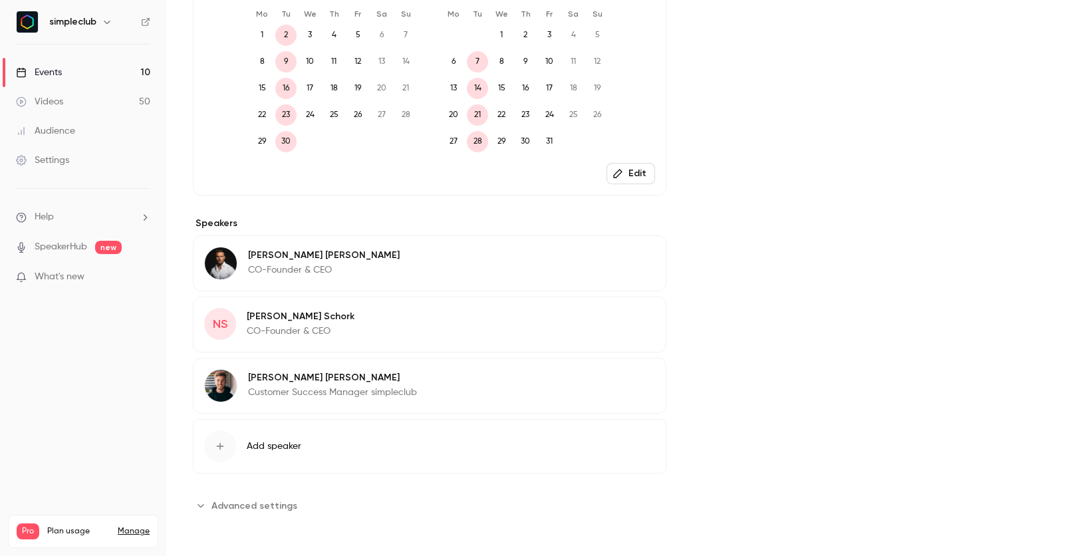
click at [630, 172] on button "Edit" at bounding box center [630, 173] width 49 height 21
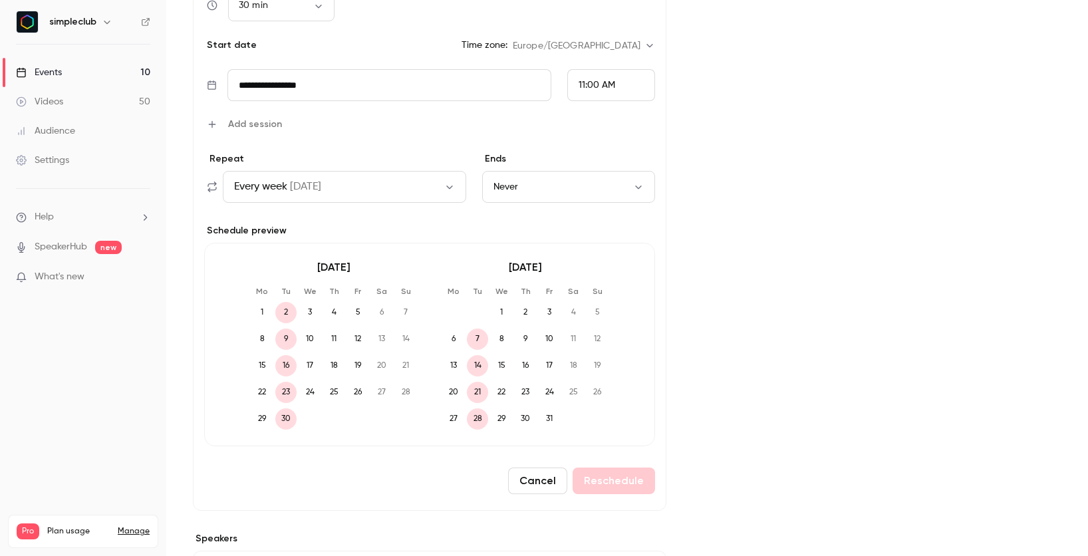
scroll to position [601, 0]
click at [533, 191] on button "Never" at bounding box center [568, 186] width 173 height 32
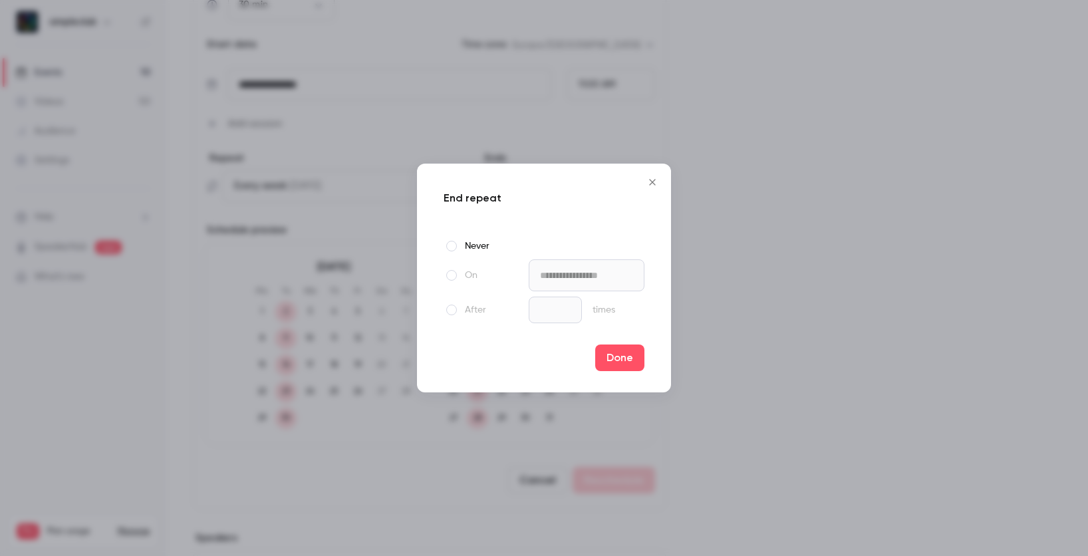
click at [451, 312] on span at bounding box center [451, 309] width 11 height 11
drag, startPoint x: 551, startPoint y: 310, endPoint x: 512, endPoint y: 310, distance: 39.2
click at [512, 310] on div "After * times" at bounding box center [543, 309] width 201 height 27
type input "*"
click at [632, 355] on button "Done" at bounding box center [619, 357] width 49 height 27
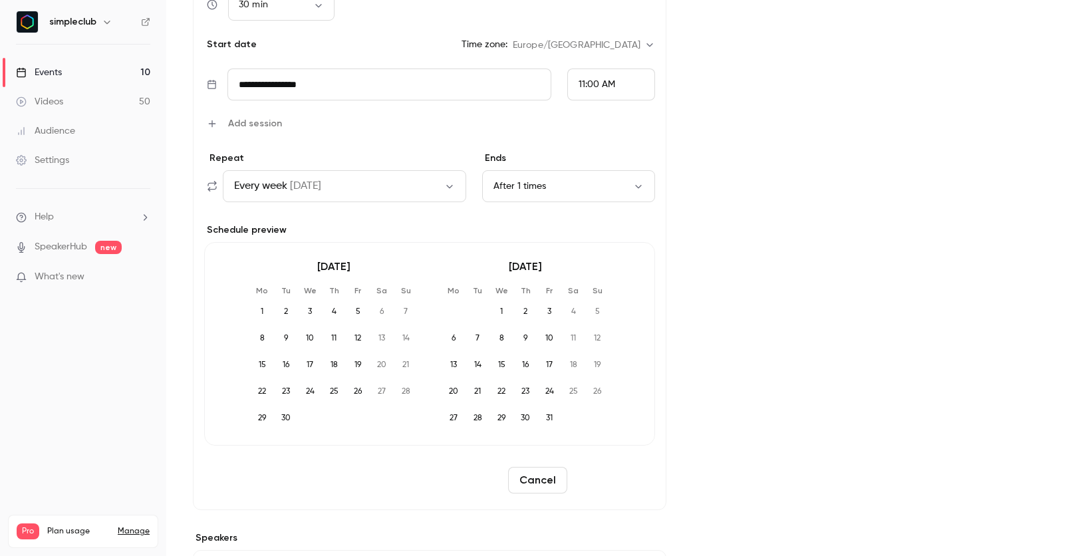
click at [624, 483] on button "Reschedule" at bounding box center [613, 480] width 82 height 27
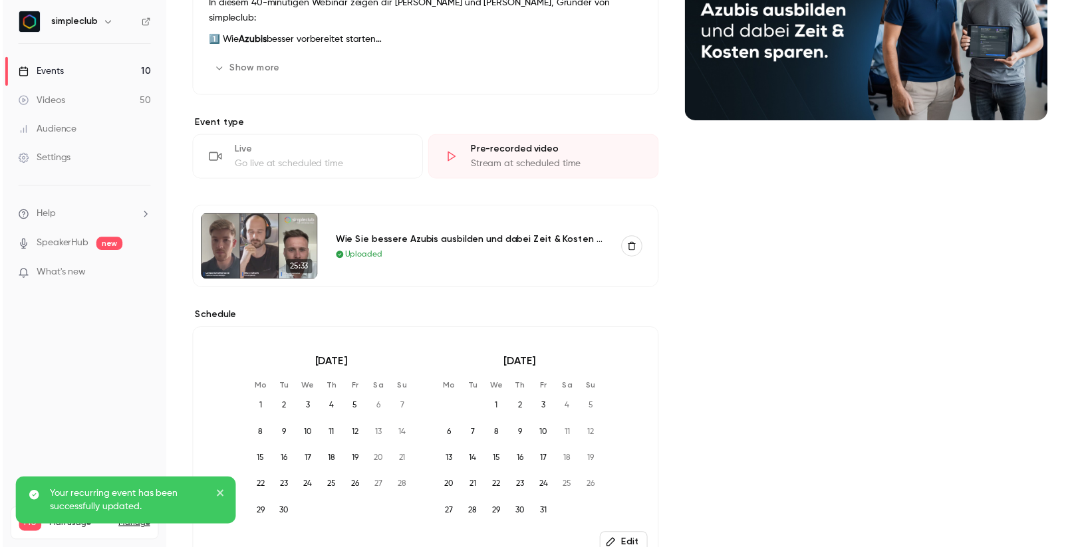
scroll to position [0, 0]
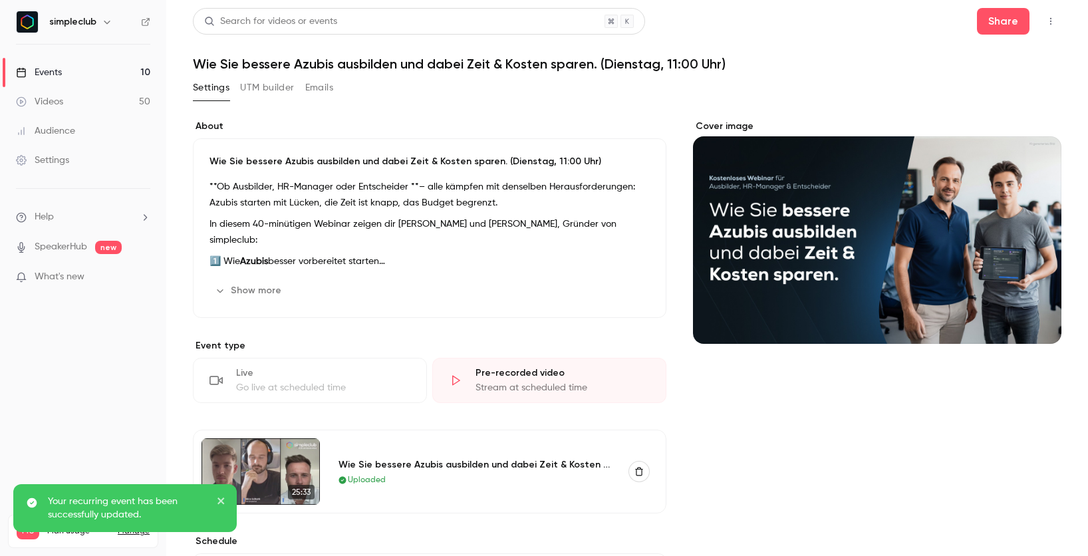
click at [130, 68] on link "Events 10" at bounding box center [83, 72] width 166 height 29
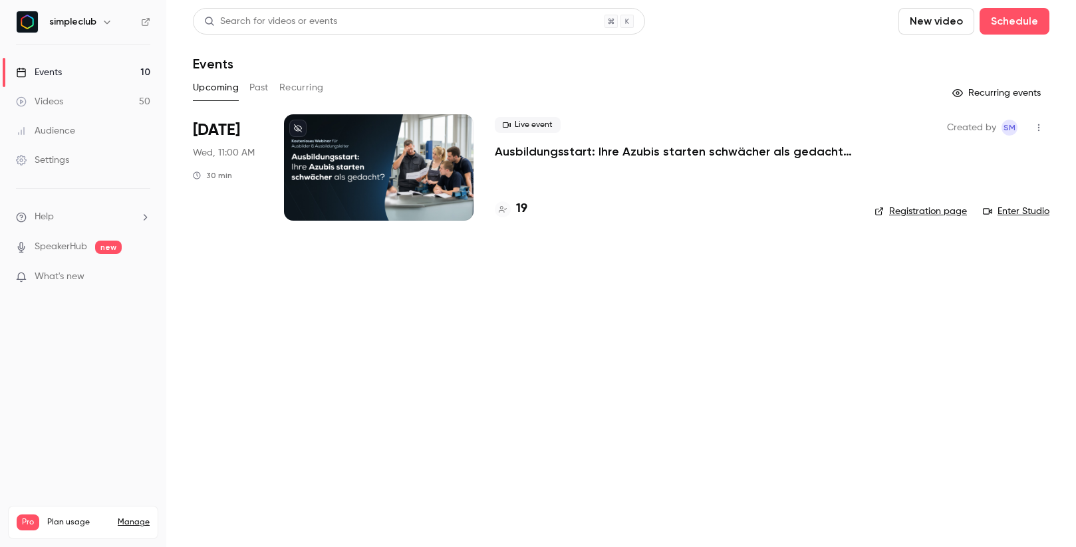
click at [1040, 130] on icon "button" at bounding box center [1038, 127] width 11 height 9
click at [542, 153] on div at bounding box center [538, 273] width 1076 height 547
click at [538, 152] on p "Ausbildungsstart: Ihre Azubis starten schwächer als gedacht? (17.09.25)" at bounding box center [674, 152] width 358 height 16
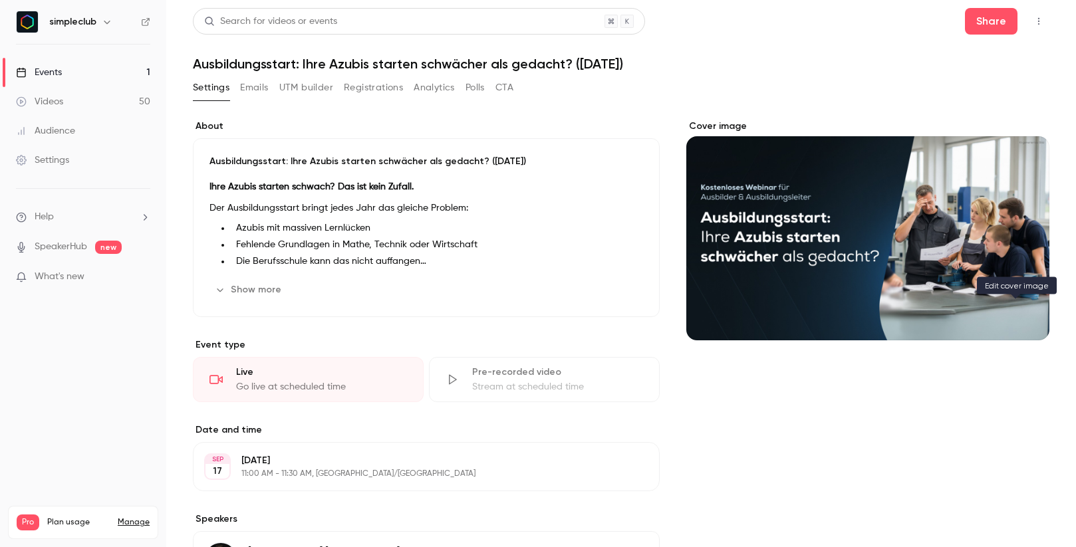
click at [1018, 317] on icon "Cover image" at bounding box center [1025, 316] width 15 height 11
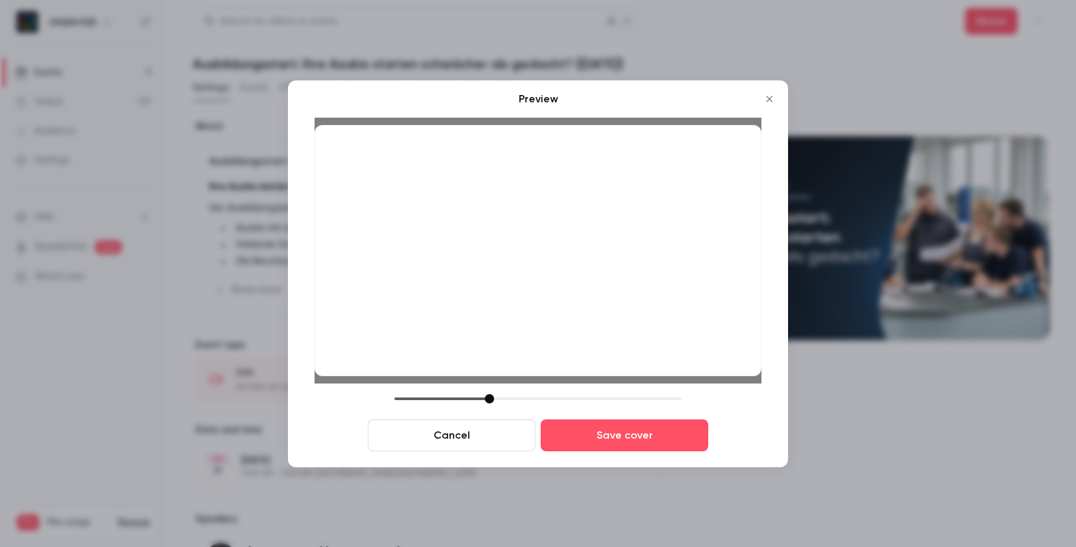
click at [769, 100] on icon "Close" at bounding box center [769, 99] width 16 height 11
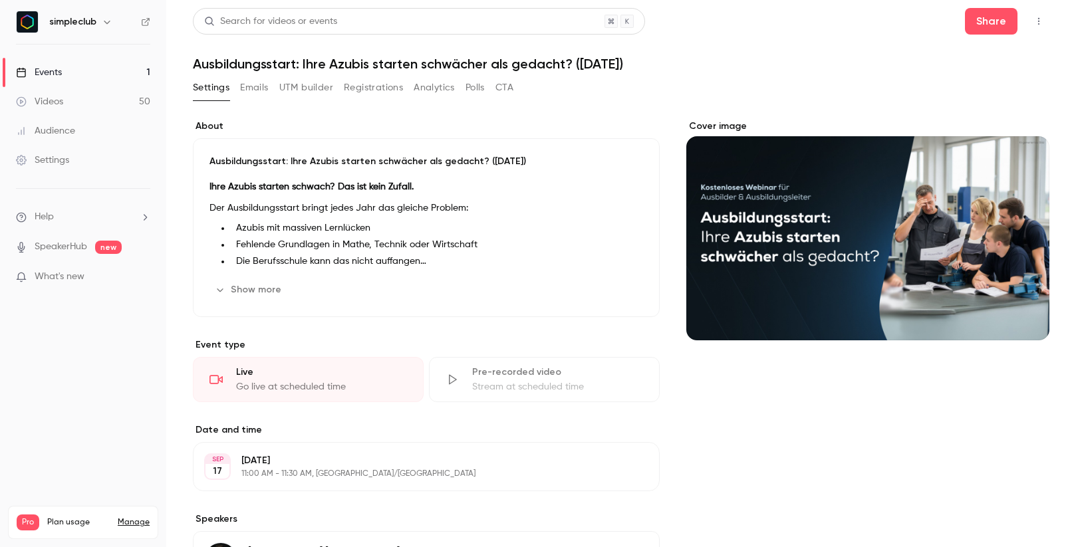
click at [1020, 312] on icon "Cover image" at bounding box center [1024, 316] width 9 height 9
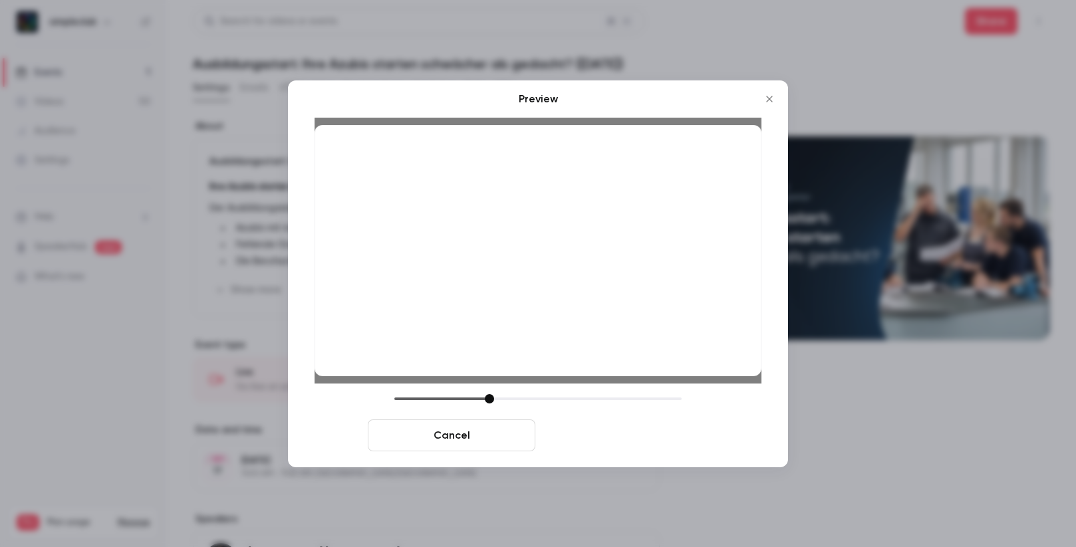
click at [602, 443] on button "Save cover" at bounding box center [624, 435] width 168 height 32
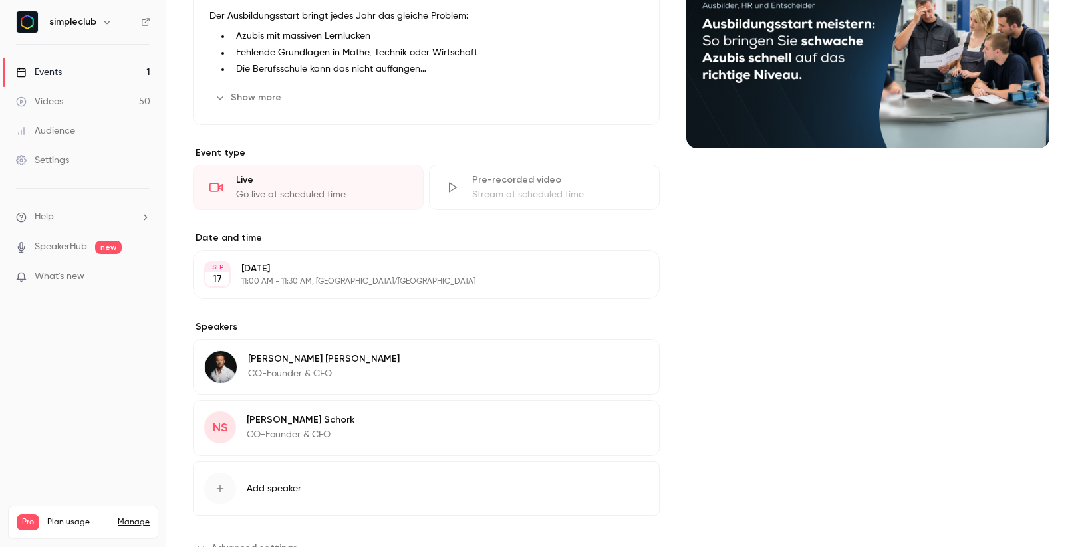
scroll to position [243, 0]
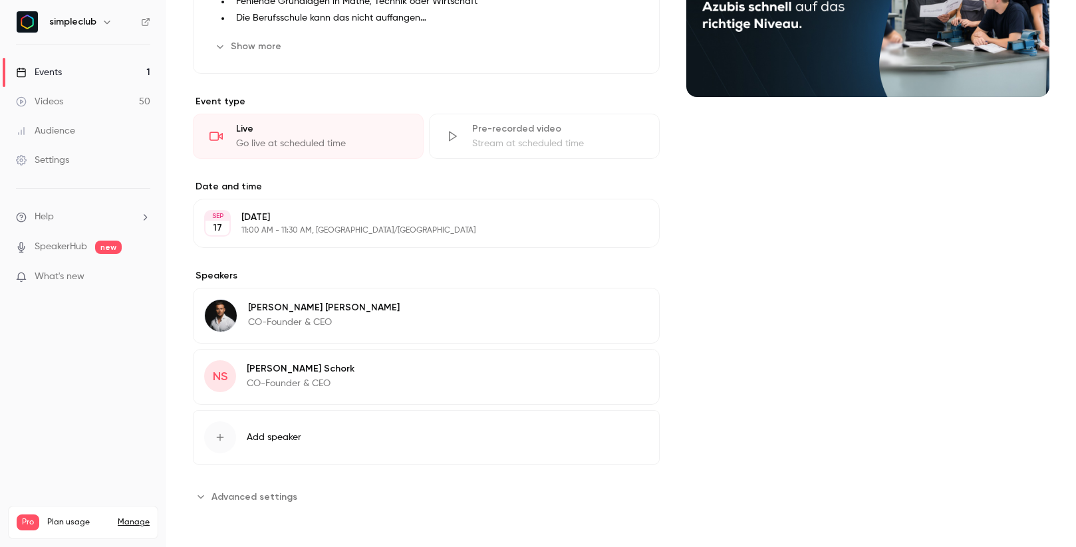
click at [68, 73] on link "Events 1" at bounding box center [83, 72] width 166 height 29
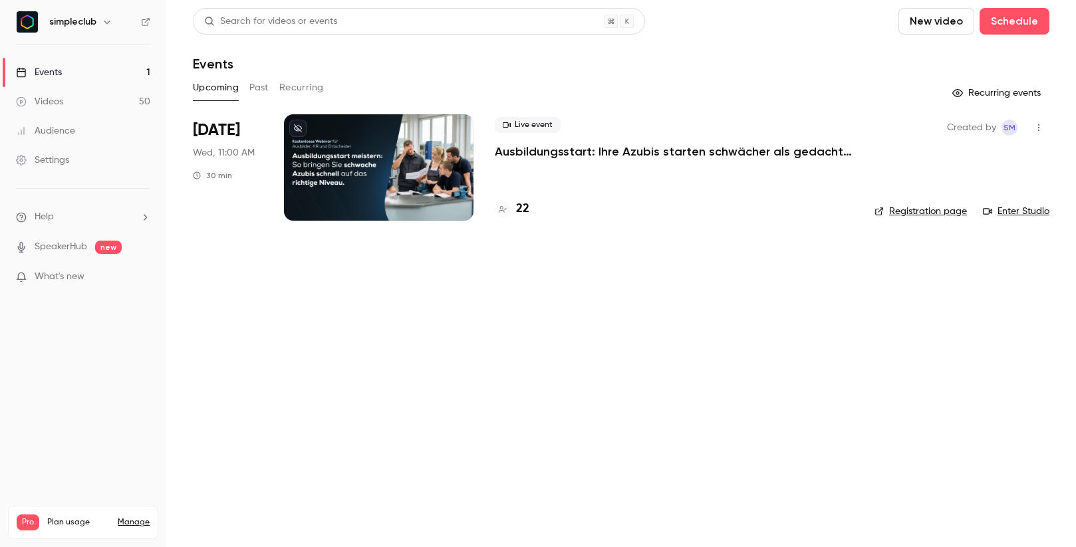
click at [532, 151] on p "Ausbildungsstart: Ihre Azubis starten schwächer als gedacht? ([DATE])" at bounding box center [674, 152] width 358 height 16
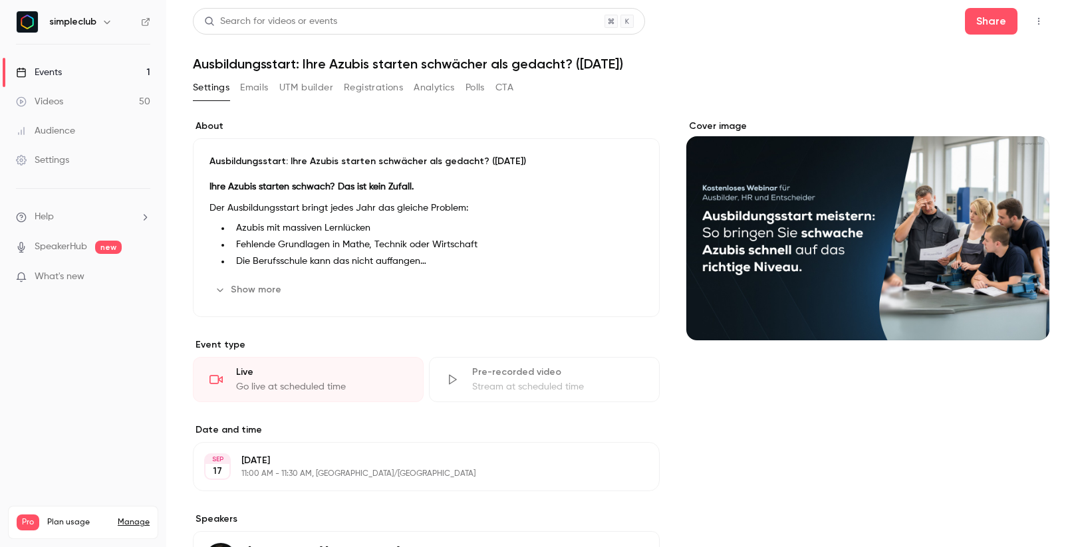
click at [247, 86] on button "Emails" at bounding box center [254, 87] width 28 height 21
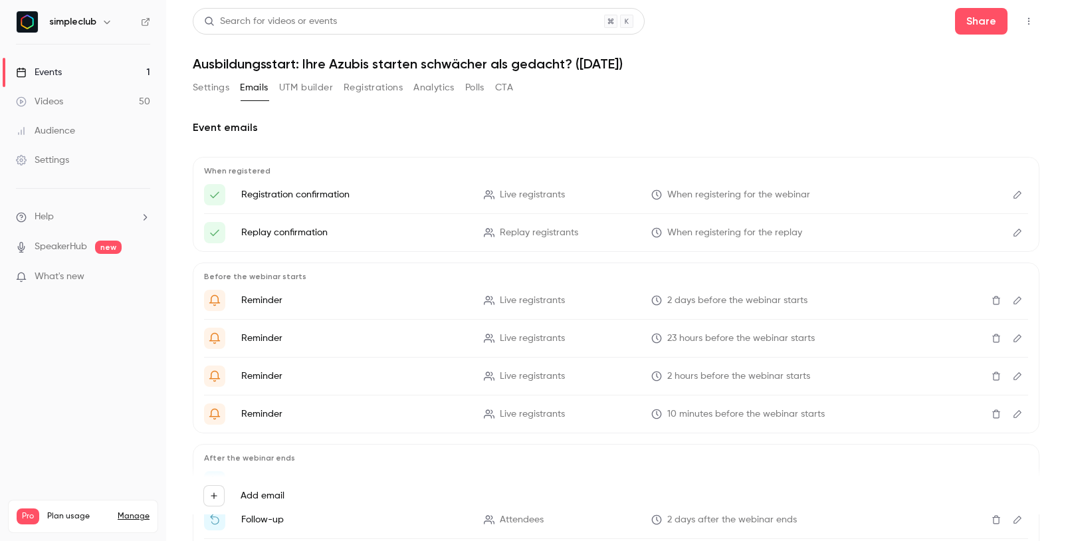
click at [47, 78] on div "Events" at bounding box center [39, 72] width 46 height 13
